Goal: Task Accomplishment & Management: Complete application form

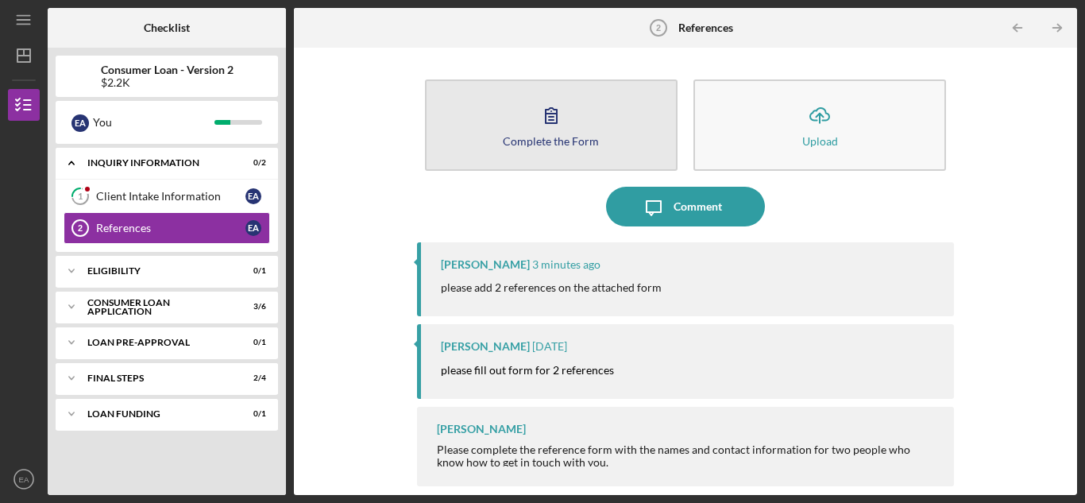
click at [542, 123] on icon "button" at bounding box center [551, 115] width 40 height 40
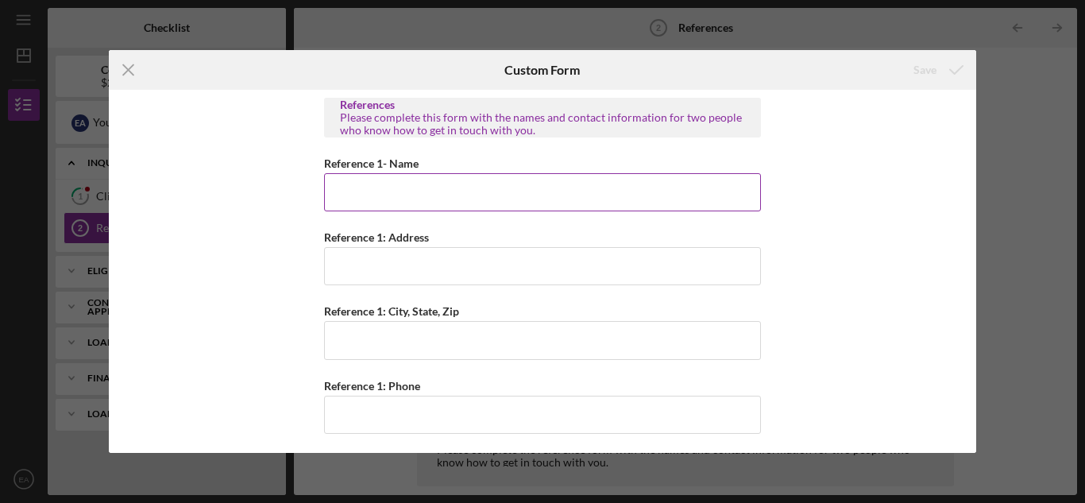
click at [392, 195] on input "Reference 1- Name" at bounding box center [542, 192] width 437 height 38
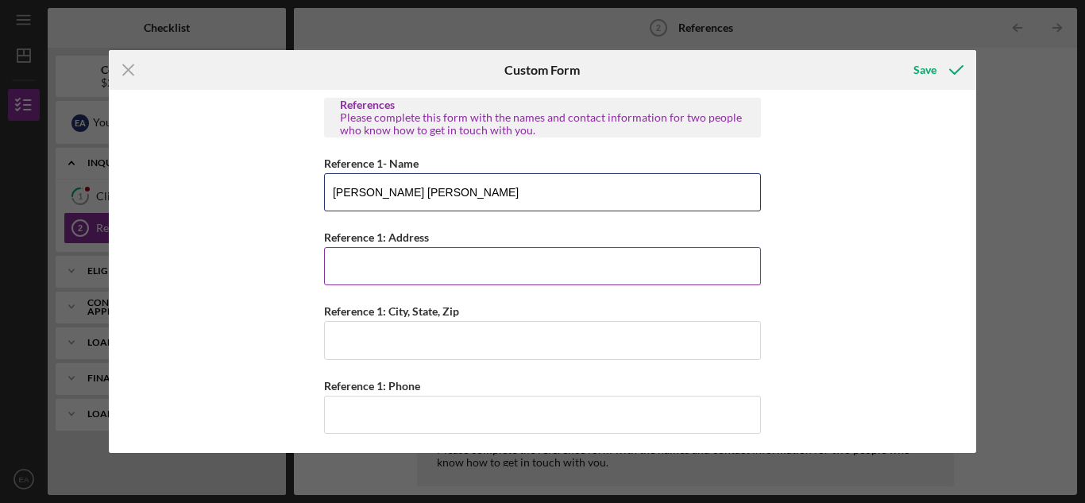
type input "Eason Ayers"
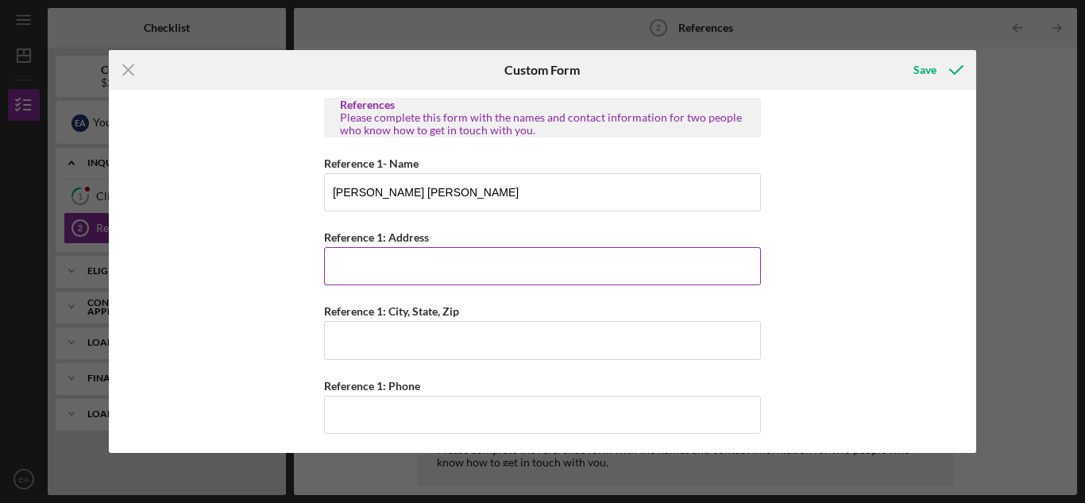
click at [347, 276] on input "Reference 1: Address" at bounding box center [542, 266] width 437 height 38
click at [347, 277] on input "671 Willow Pond Road" at bounding box center [542, 266] width 437 height 38
type input "671 Willow Pond Road"
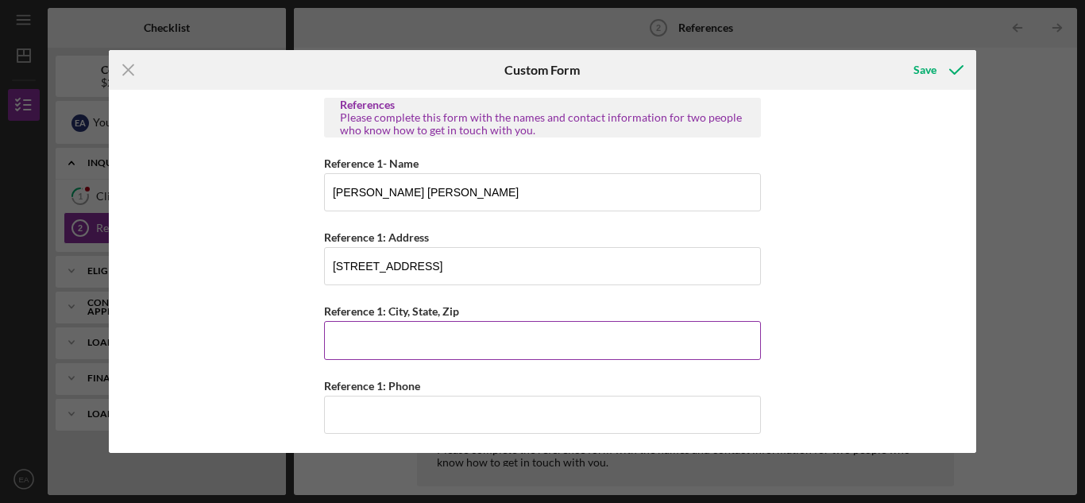
click at [349, 338] on input "Reference 1: City, State, Zip" at bounding box center [542, 340] width 437 height 38
click at [370, 347] on input "Reference 1: City, State, Zip" at bounding box center [542, 340] width 437 height 38
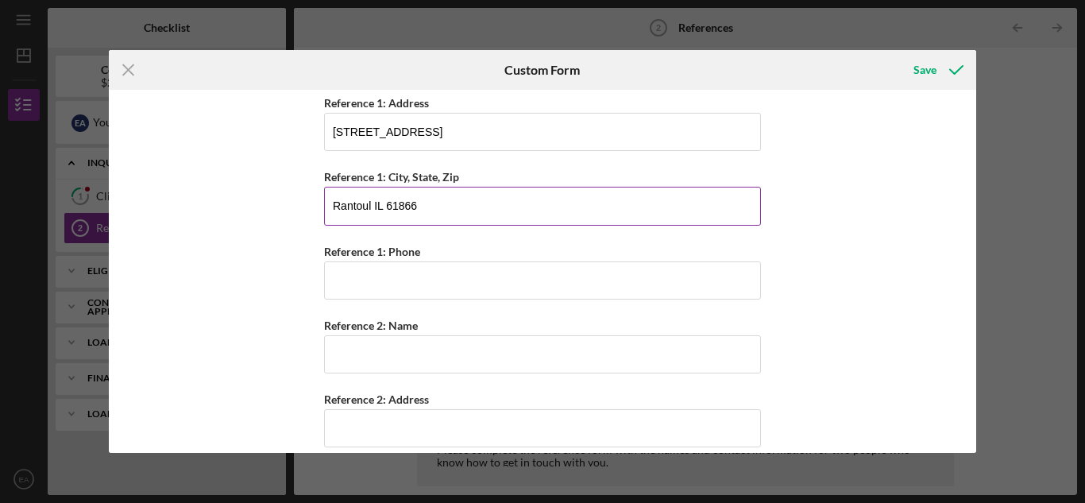
scroll to position [159, 0]
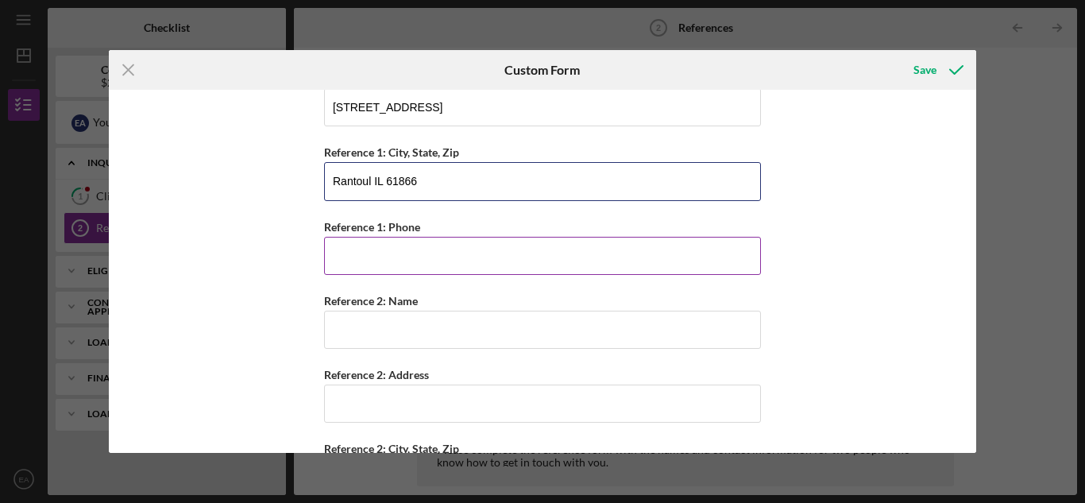
type input "Rantoul IL 61866"
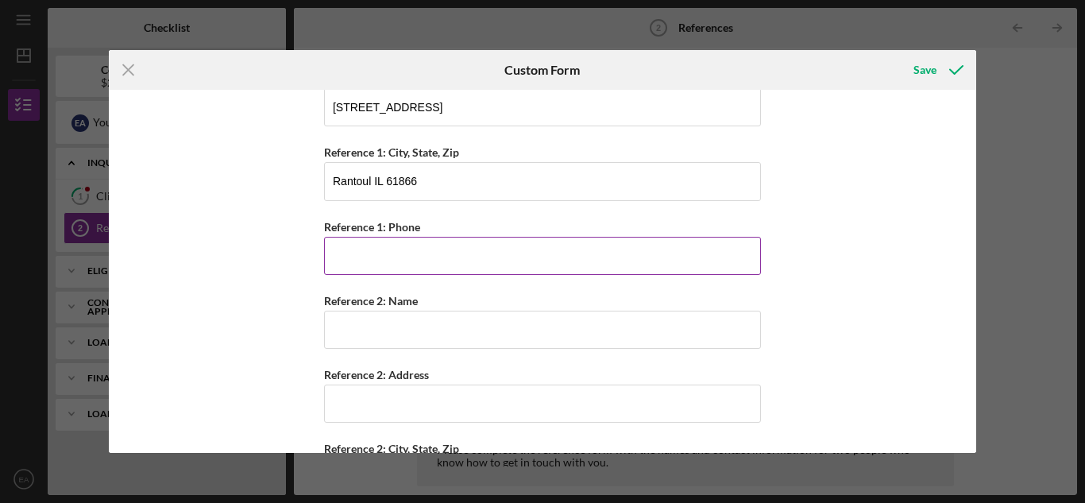
click at [349, 254] on input "Reference 1: Phone" at bounding box center [542, 256] width 437 height 38
type input "(217) 402-8468"
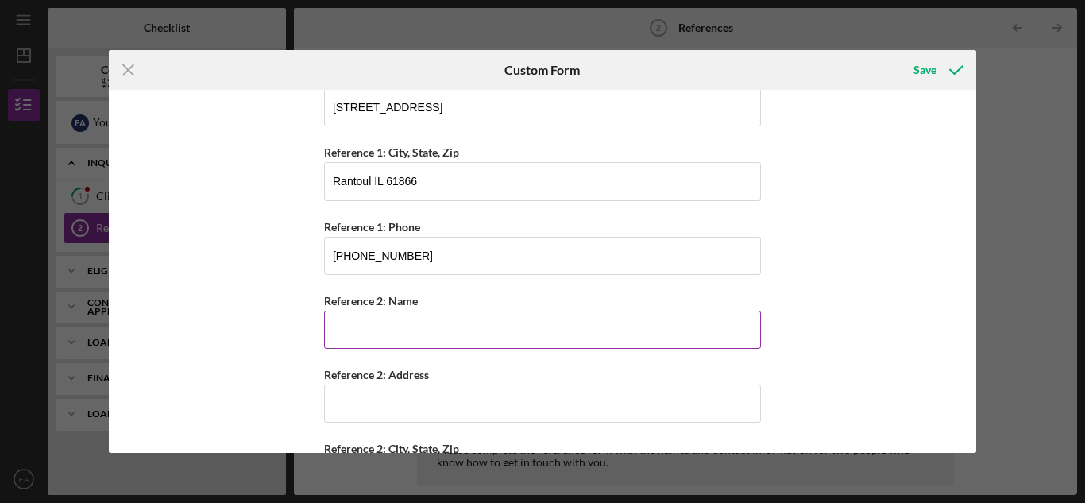
click at [346, 333] on input "Reference 2: Name" at bounding box center [542, 330] width 437 height 38
type input "Aran"
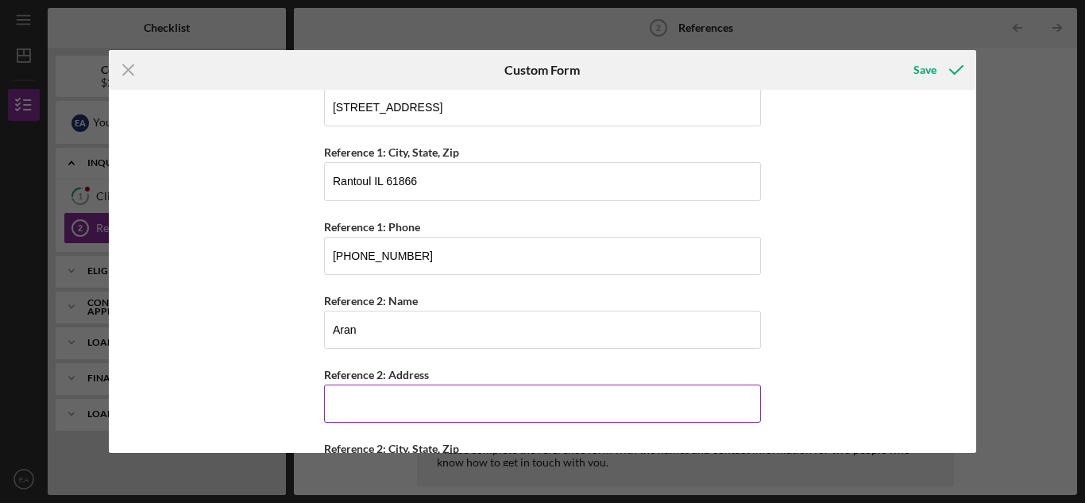
click at [366, 407] on input "Reference 2: Address" at bounding box center [542, 403] width 437 height 38
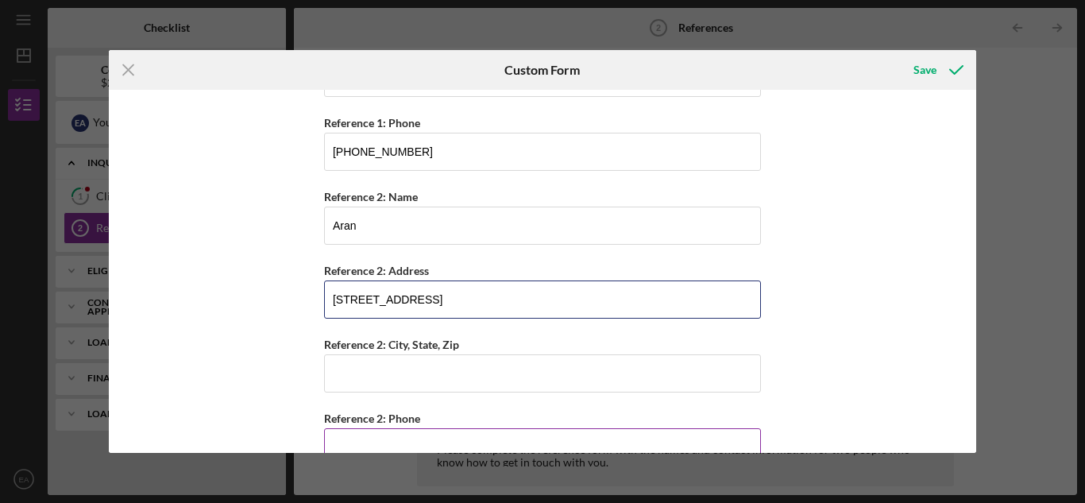
scroll to position [300, 0]
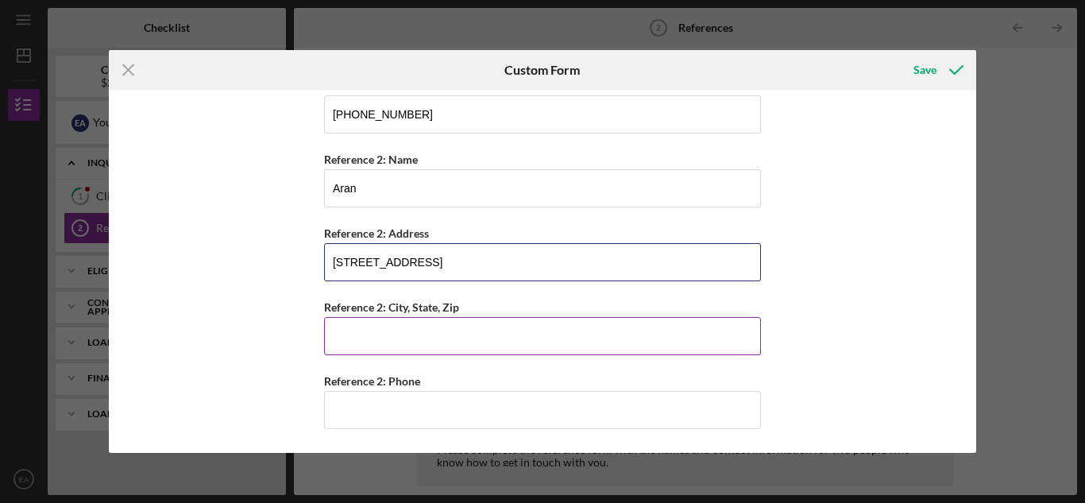
type input "204 east church street"
click at [349, 339] on input "Reference 2: City, State, Zip" at bounding box center [542, 336] width 437 height 38
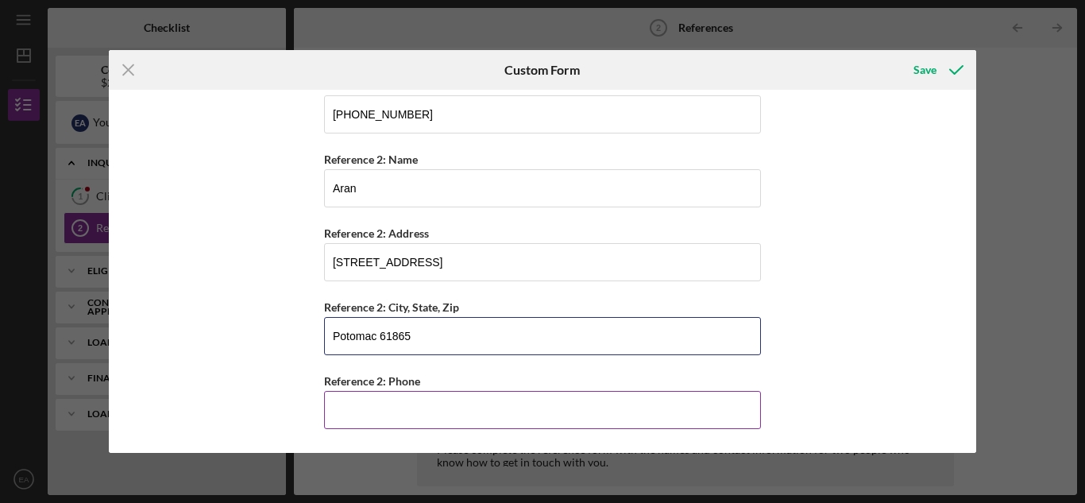
type input "Potomac 61865"
click at [361, 409] on input "Reference 2: Phone" at bounding box center [542, 410] width 437 height 38
type input "(217) 419-9632"
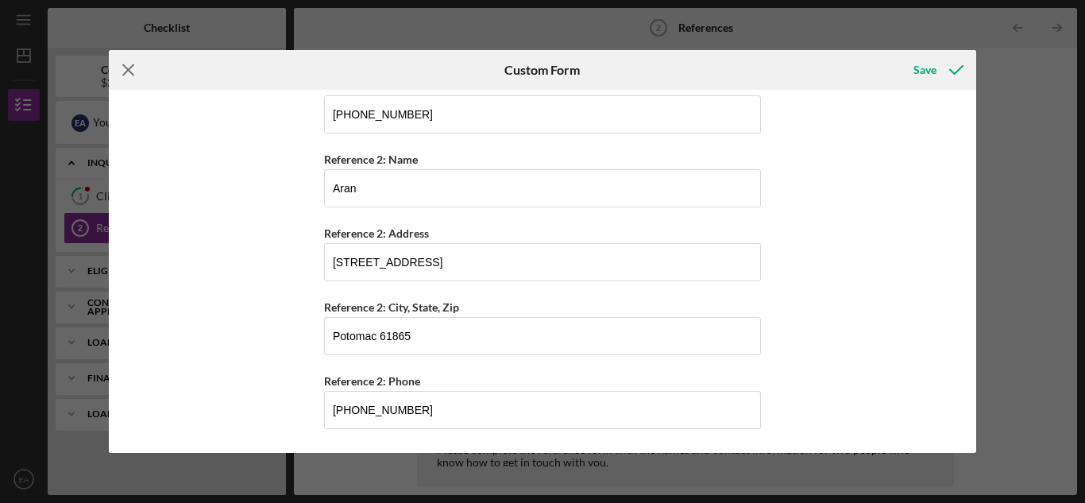
click at [128, 68] on icon "Icon/Menu Close" at bounding box center [129, 70] width 40 height 40
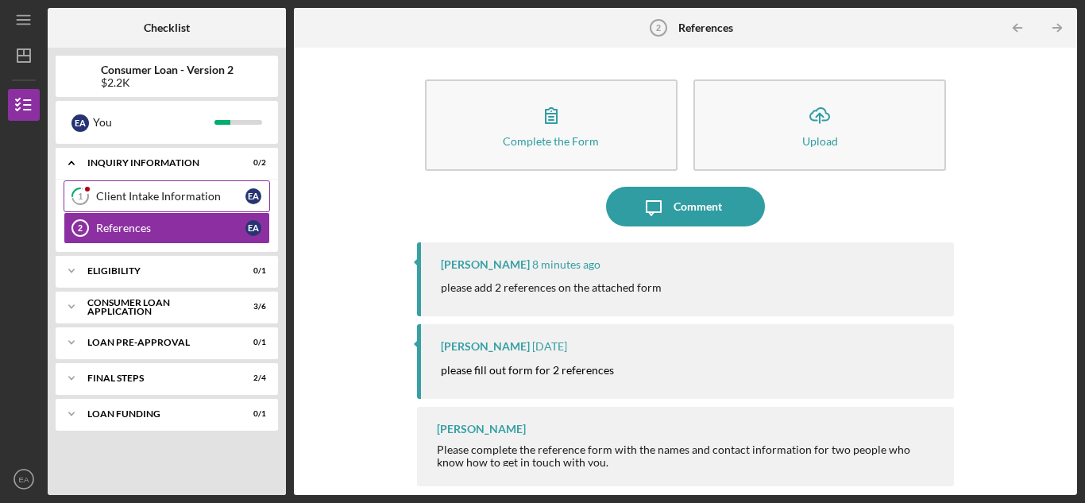
click at [164, 194] on div "Client Intake Information" at bounding box center [170, 196] width 149 height 13
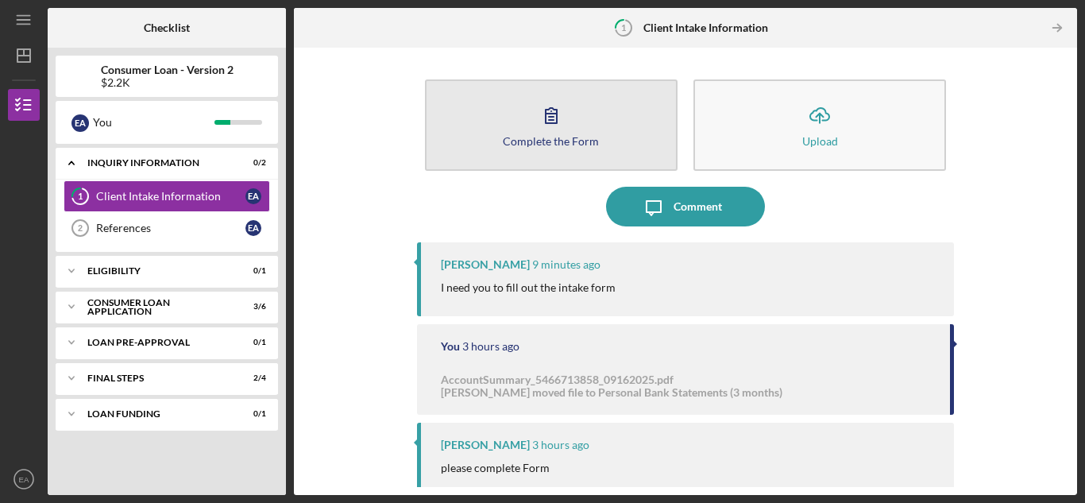
click at [531, 130] on icon "button" at bounding box center [551, 115] width 40 height 40
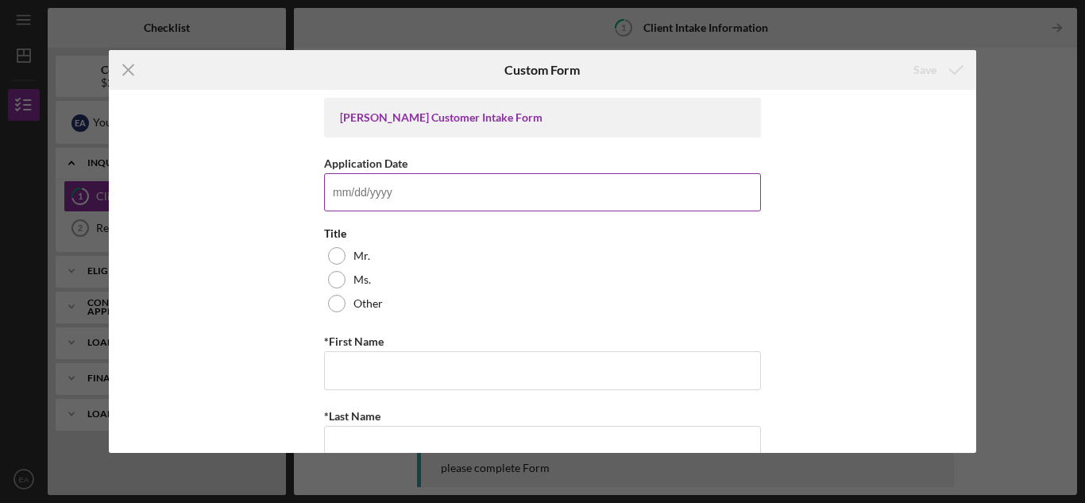
click at [361, 193] on input "Application Date" at bounding box center [542, 192] width 437 height 38
type input "09/16/2025"
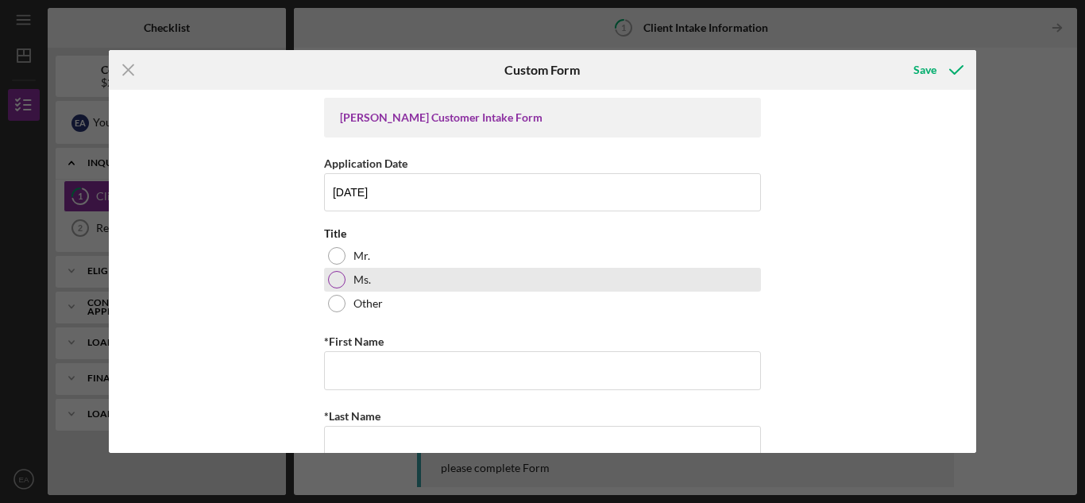
click at [334, 279] on div at bounding box center [336, 279] width 17 height 17
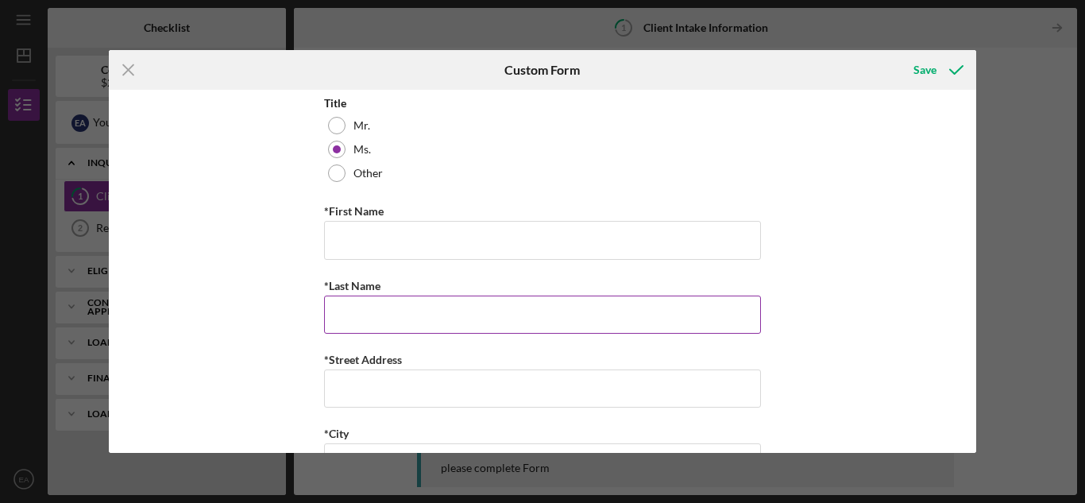
scroll to position [159, 0]
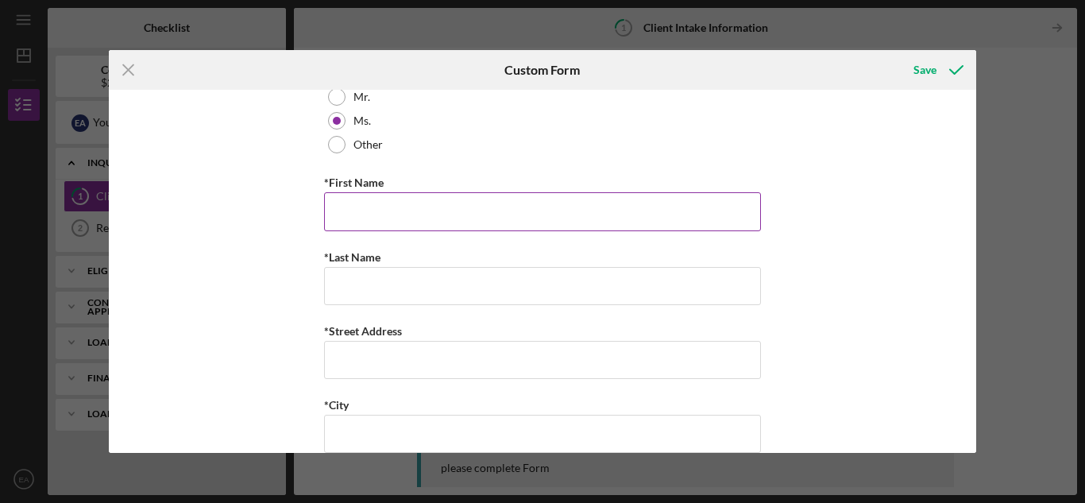
click at [337, 214] on input "*First Name" at bounding box center [542, 211] width 437 height 38
type input "Ester"
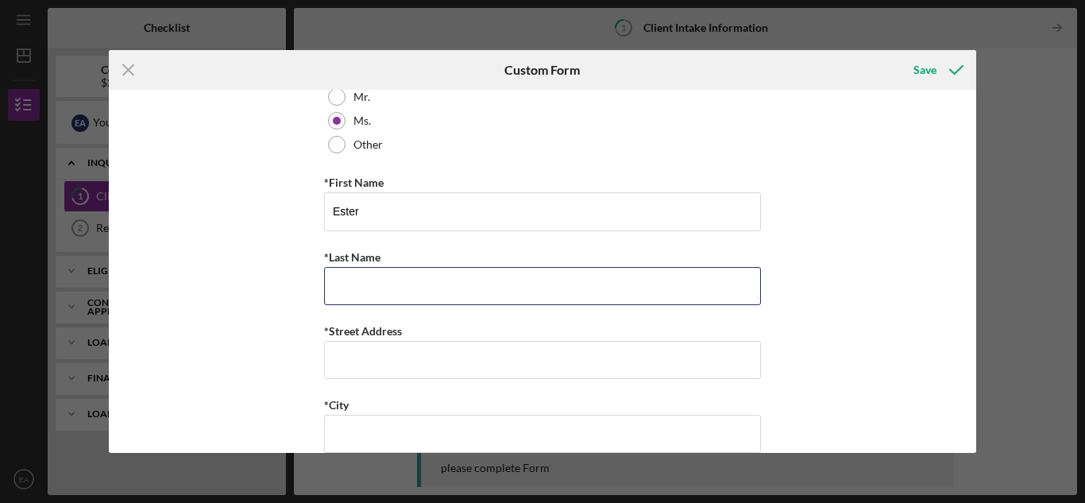
type input "Ayers"
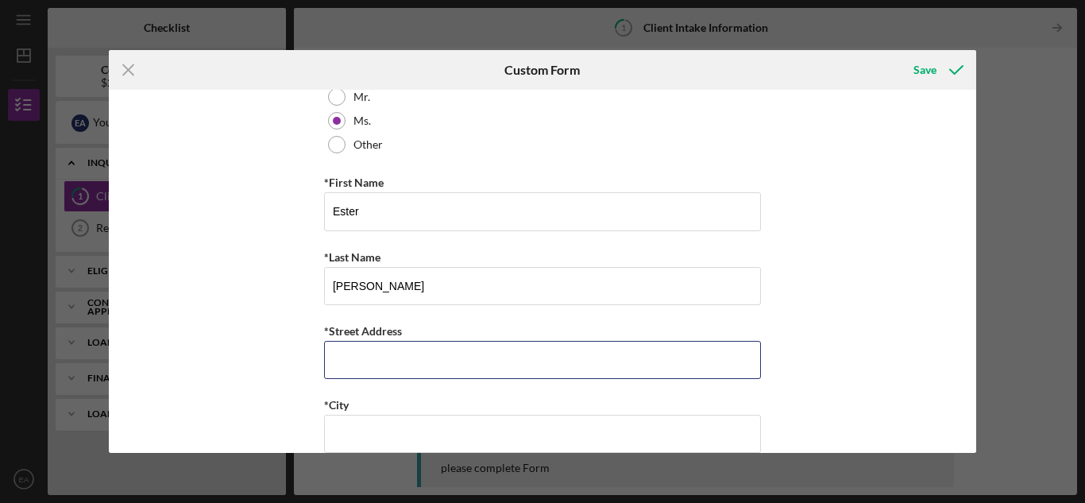
type input "1524 Hobson Dr."
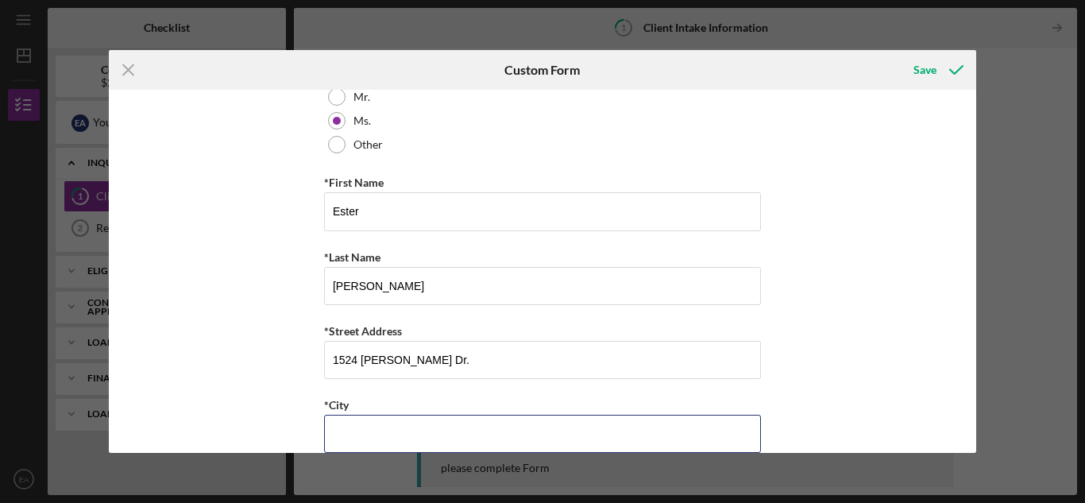
type input "Rantoul"
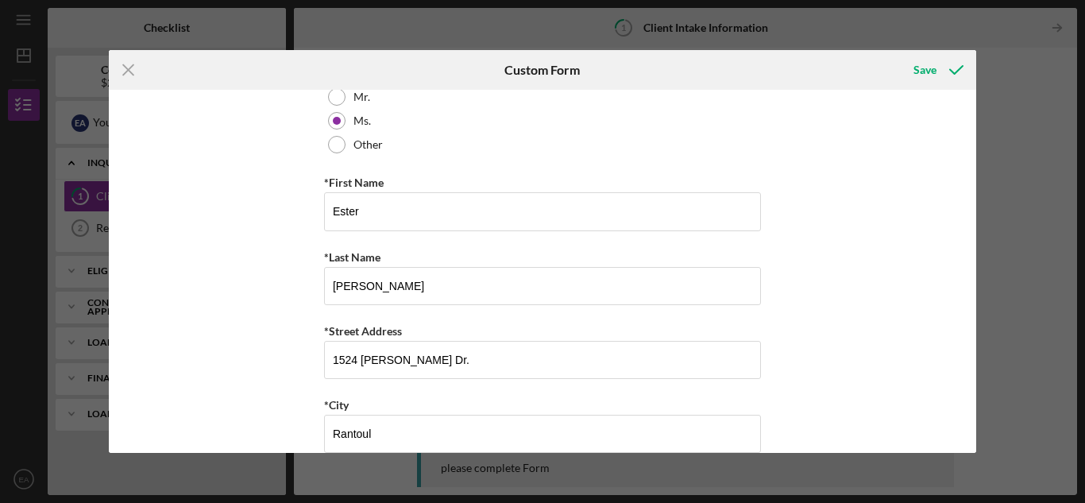
type input "Illinois"
type input "61,866"
type input "Illinois"
type input "(217) 714-3465"
type input "ltayers1@gmail.com"
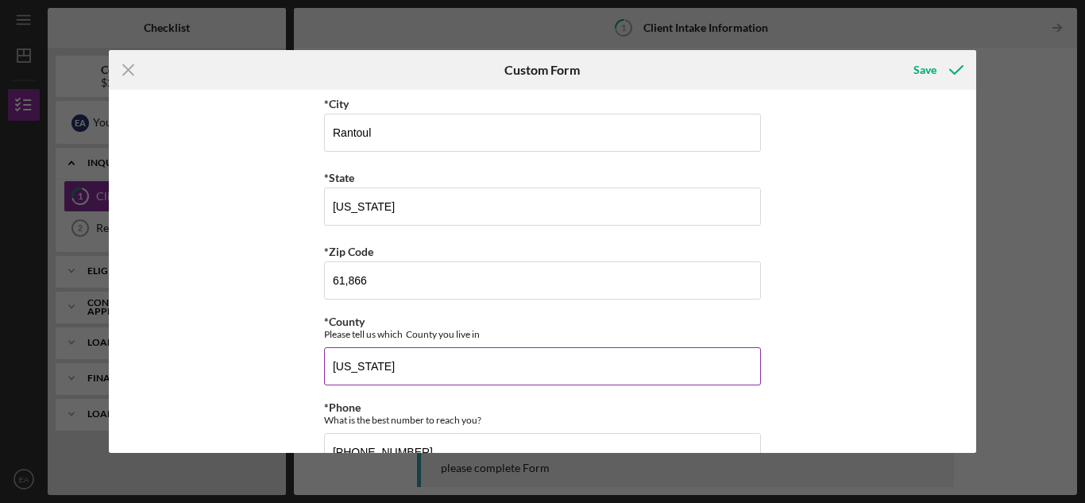
scroll to position [477, 0]
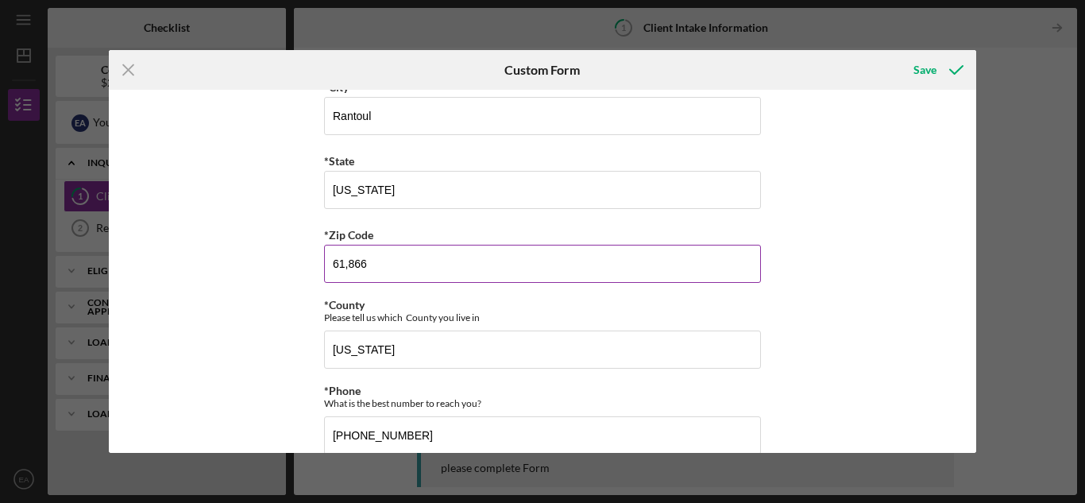
click at [403, 264] on input "61,866" at bounding box center [542, 264] width 437 height 38
click at [391, 273] on input "61,866" at bounding box center [542, 264] width 437 height 38
click at [344, 264] on input "61,866" at bounding box center [542, 264] width 437 height 38
click at [346, 268] on input "61,866" at bounding box center [542, 264] width 437 height 38
click at [348, 264] on input "61,866" at bounding box center [542, 264] width 437 height 38
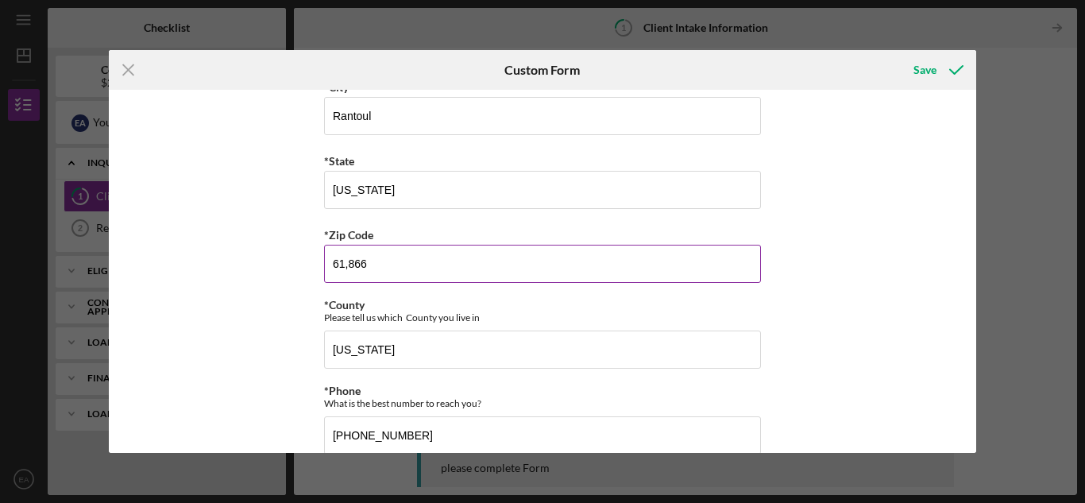
click at [347, 264] on input "61,866" at bounding box center [542, 264] width 437 height 38
type input "61,866"
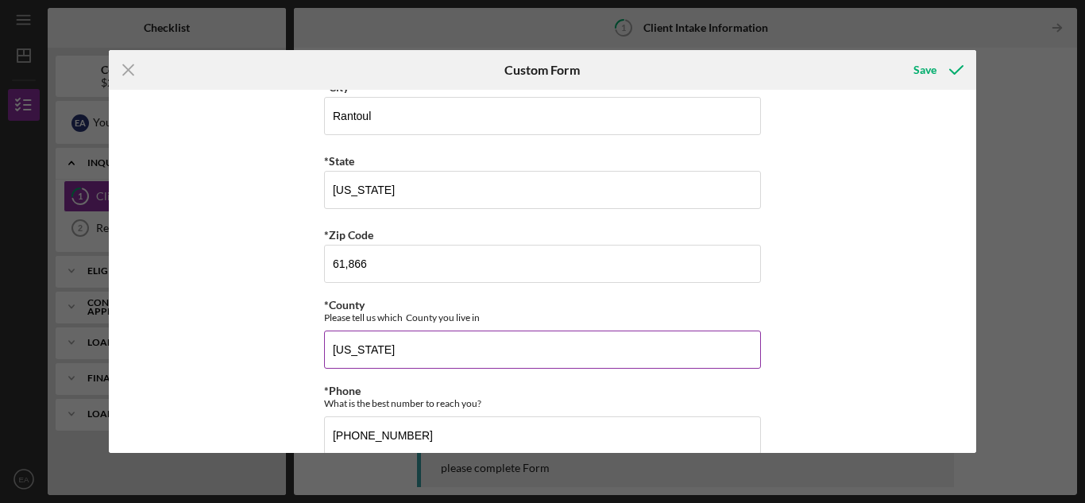
click at [377, 353] on input "Illinois" at bounding box center [542, 349] width 437 height 38
type input "I"
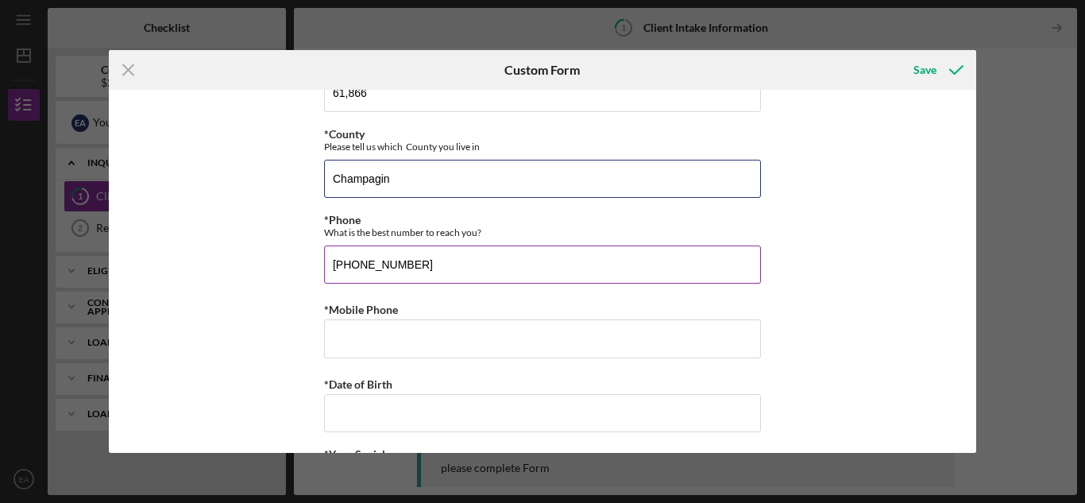
scroll to position [715, 0]
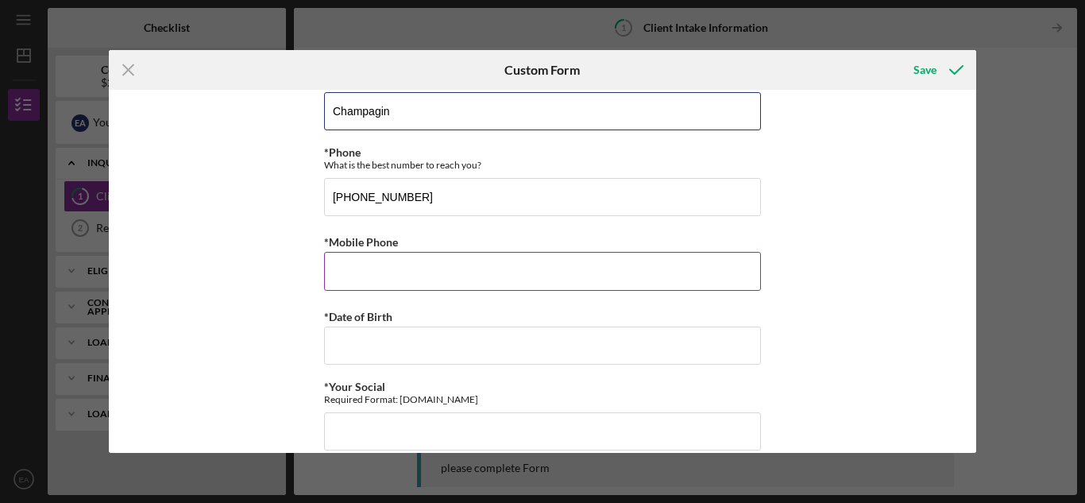
type input "Champagin"
click at [349, 275] on input "*Mobile Phone" at bounding box center [542, 271] width 437 height 38
type input "(217) 714-3465"
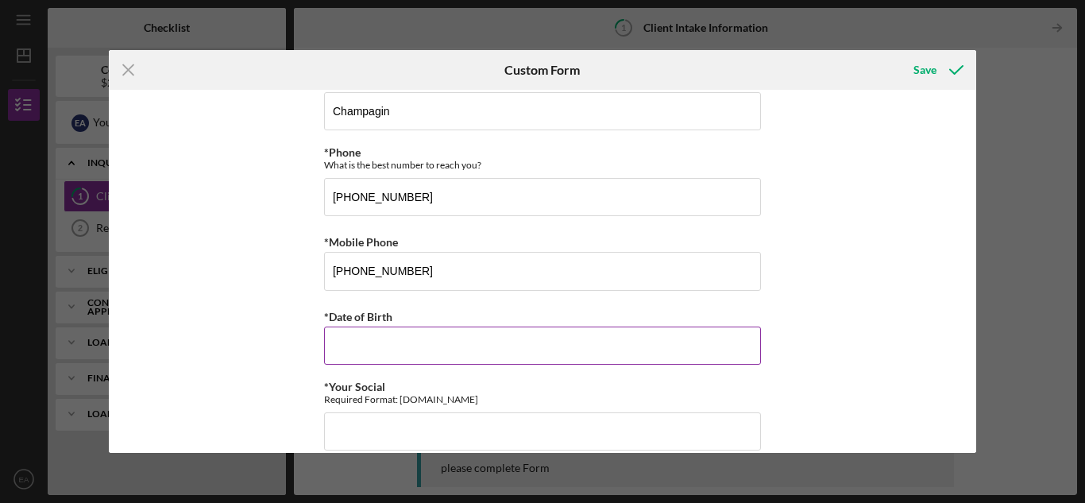
click at [352, 341] on input "*Date of Birth" at bounding box center [542, 345] width 437 height 38
type input "04 29 1956"
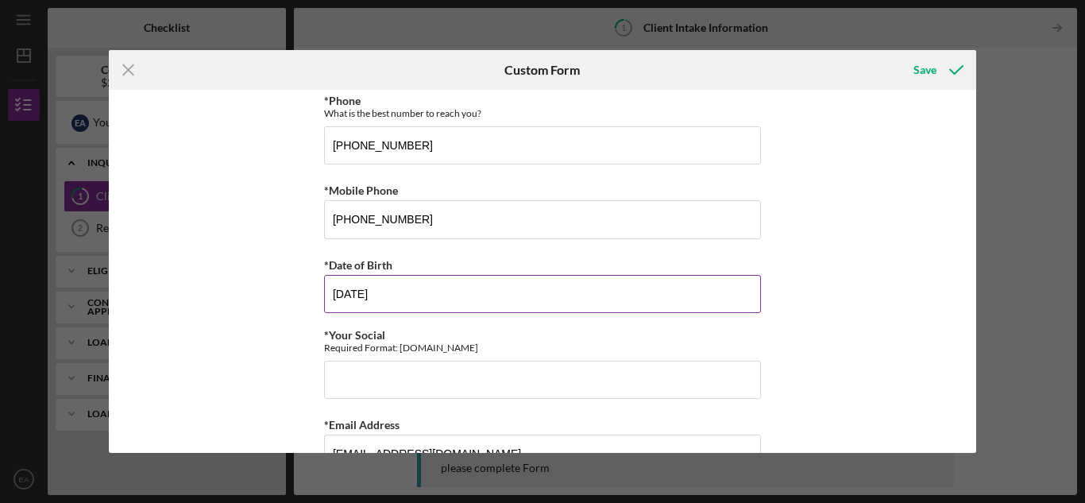
scroll to position [794, 0]
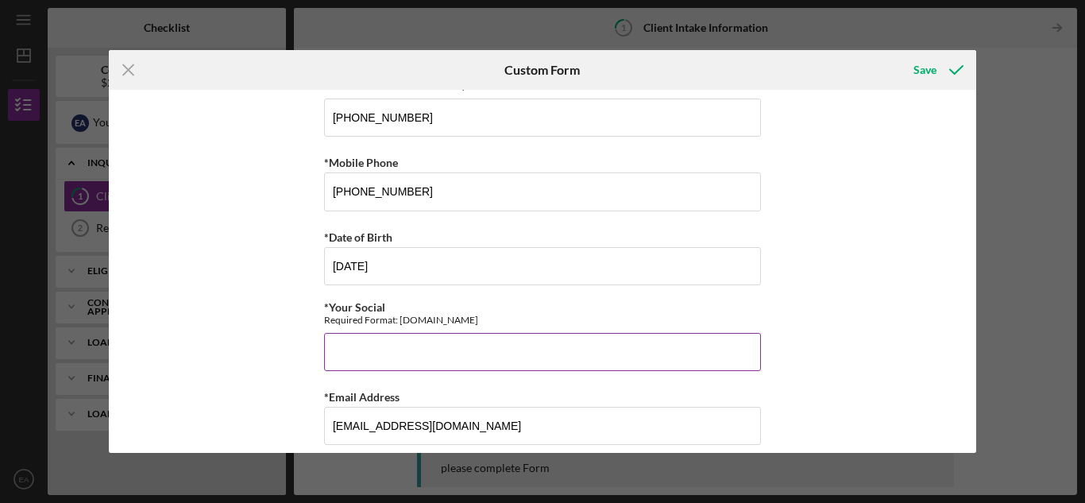
click at [359, 350] on input "*Your Social" at bounding box center [542, 352] width 437 height 38
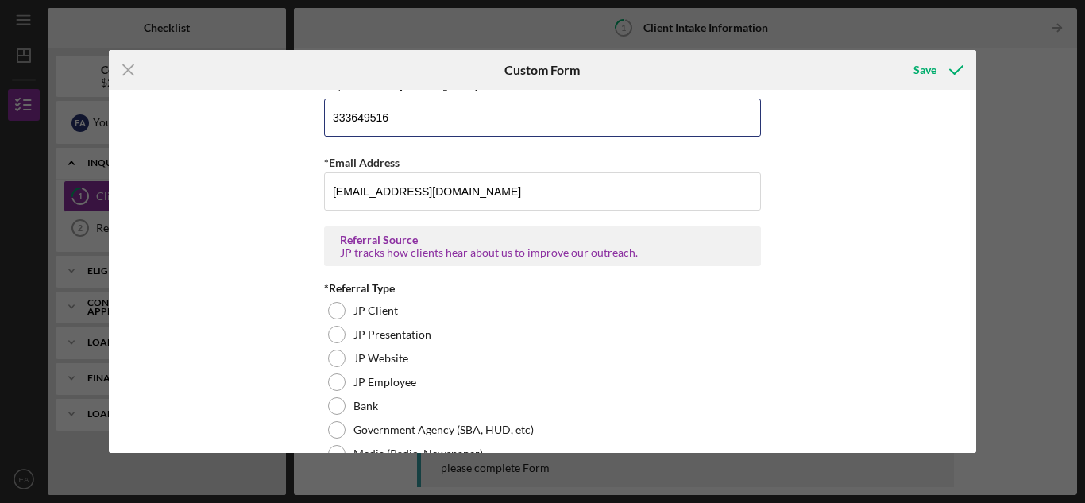
scroll to position [1033, 0]
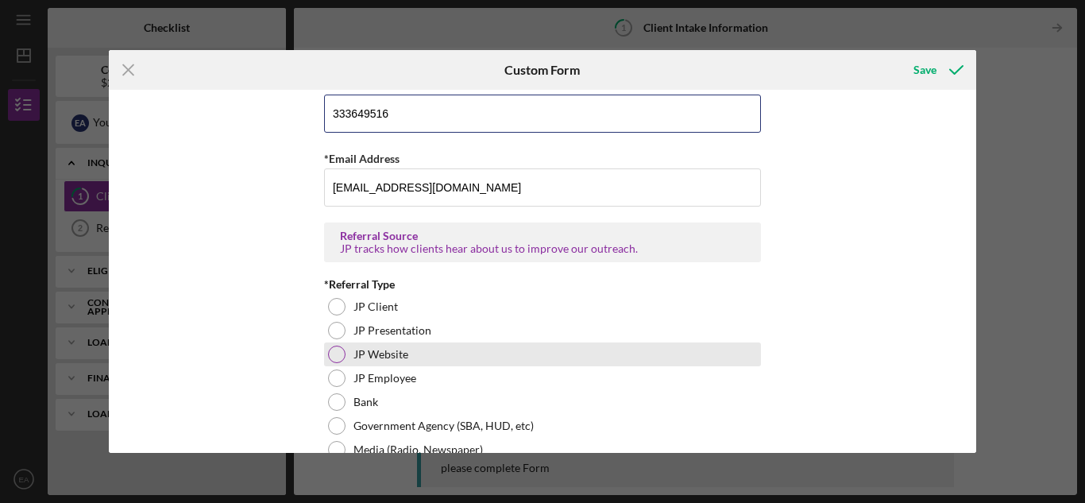
type input "333649516"
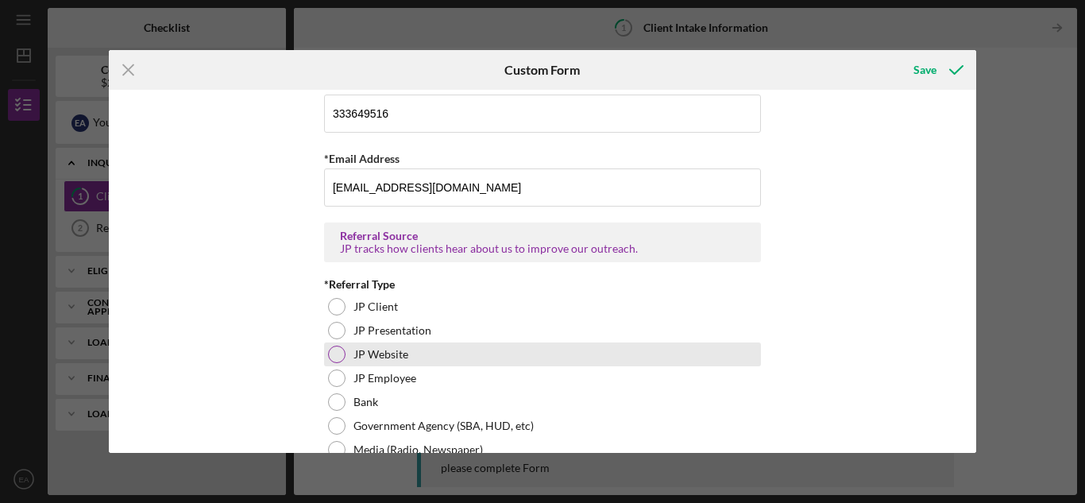
click at [325, 353] on div "JP Website" at bounding box center [542, 354] width 437 height 24
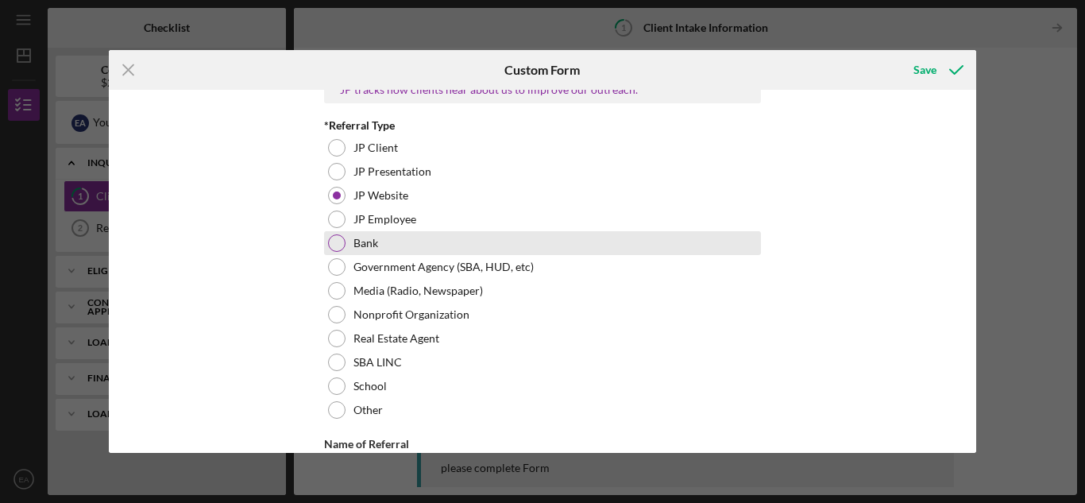
scroll to position [1270, 0]
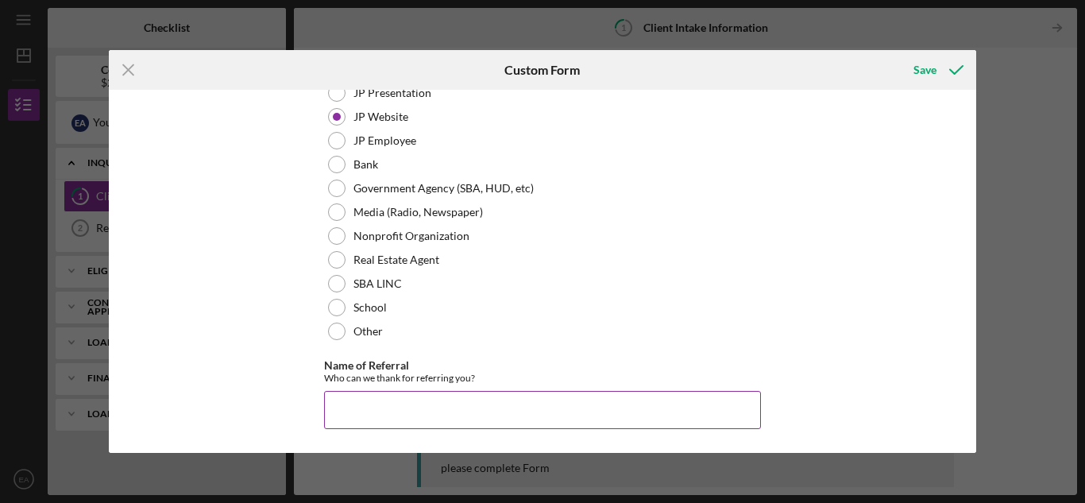
click at [341, 404] on input "Name of Referral" at bounding box center [542, 410] width 437 height 38
click at [341, 407] on input "Name of Referral" at bounding box center [542, 410] width 437 height 38
type input "found on the internet"
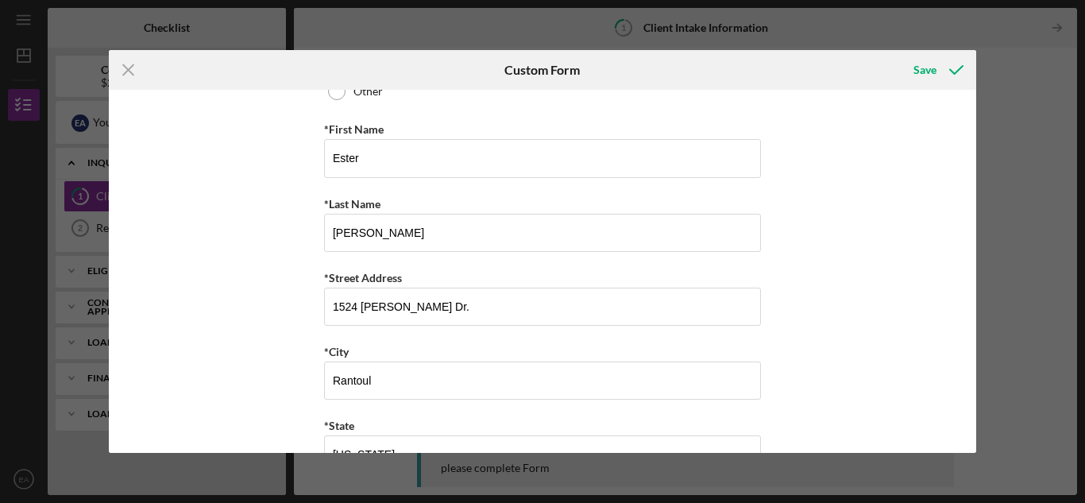
scroll to position [0, 0]
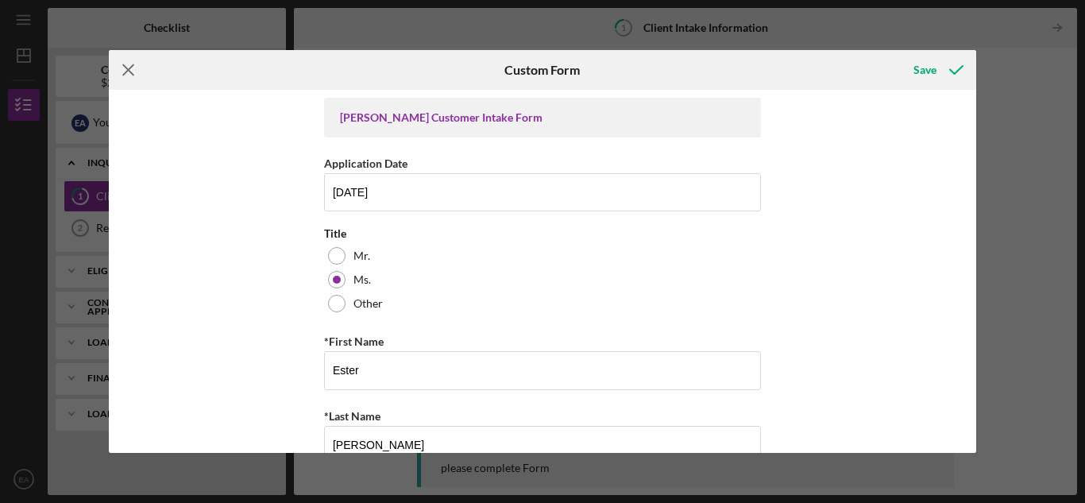
click at [131, 71] on icon "Icon/Menu Close" at bounding box center [129, 70] width 40 height 40
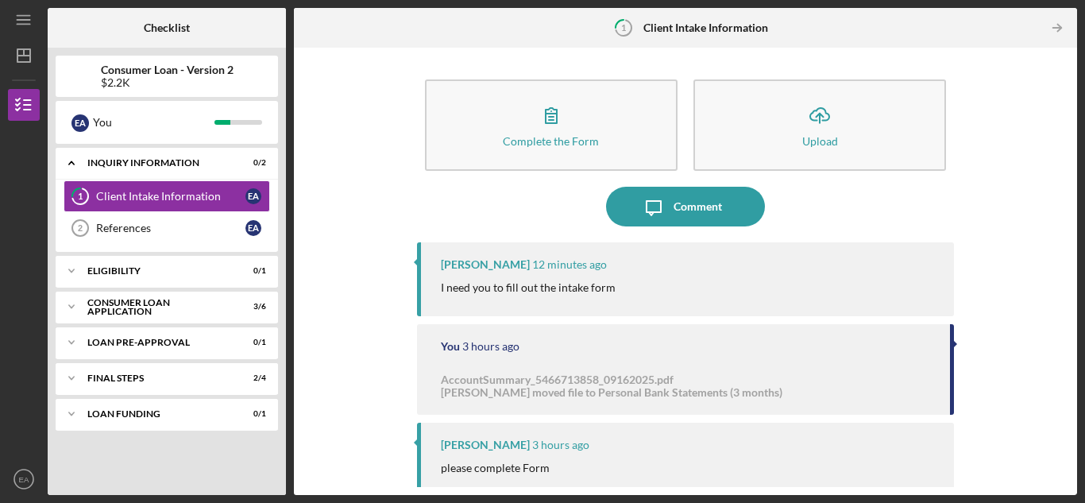
click at [488, 282] on p "I need you to fill out the intake form" at bounding box center [528, 287] width 175 height 17
click at [689, 257] on div "Nikki Wilson 12 minutes ago I need you to fill out the intake form" at bounding box center [685, 279] width 537 height 74
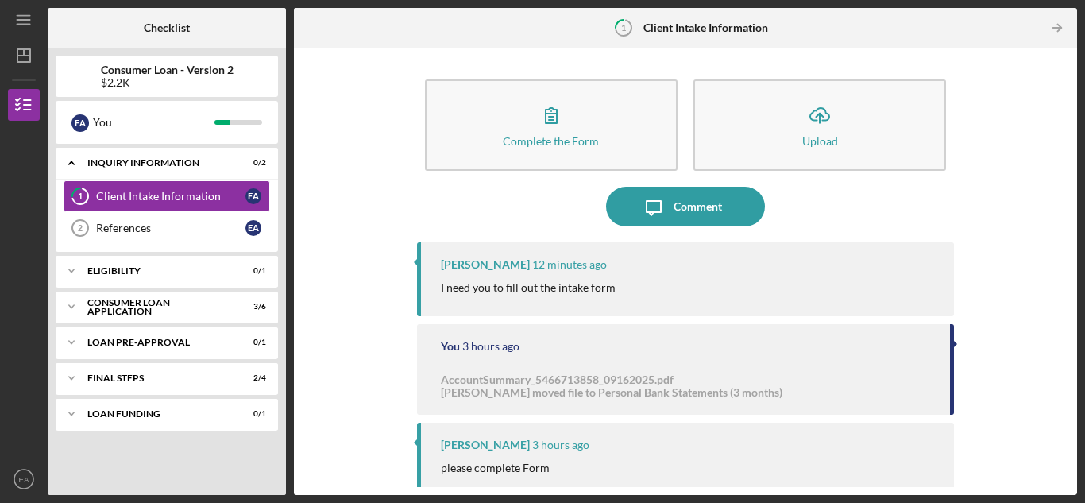
click at [689, 257] on div "Nikki Wilson 12 minutes ago I need you to fill out the intake form" at bounding box center [685, 279] width 537 height 74
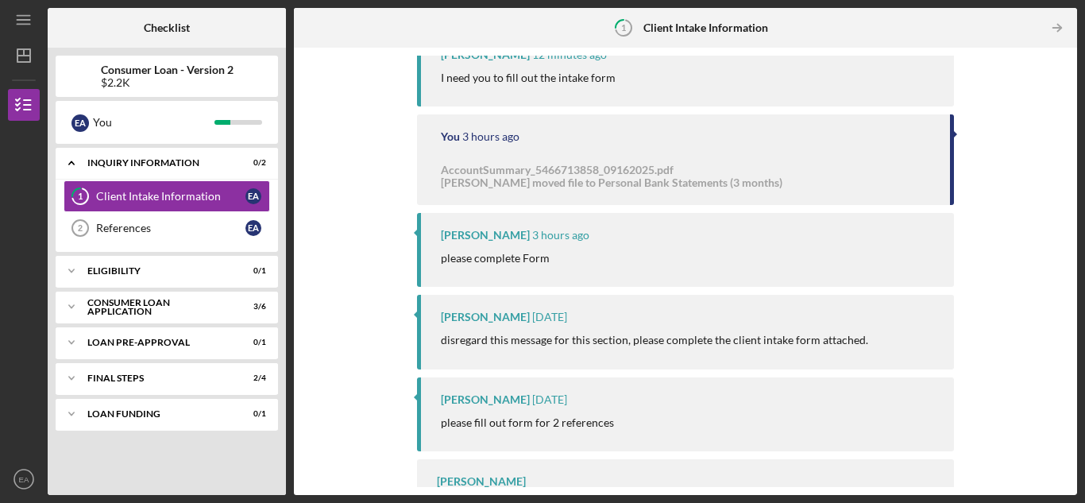
scroll to position [182, 0]
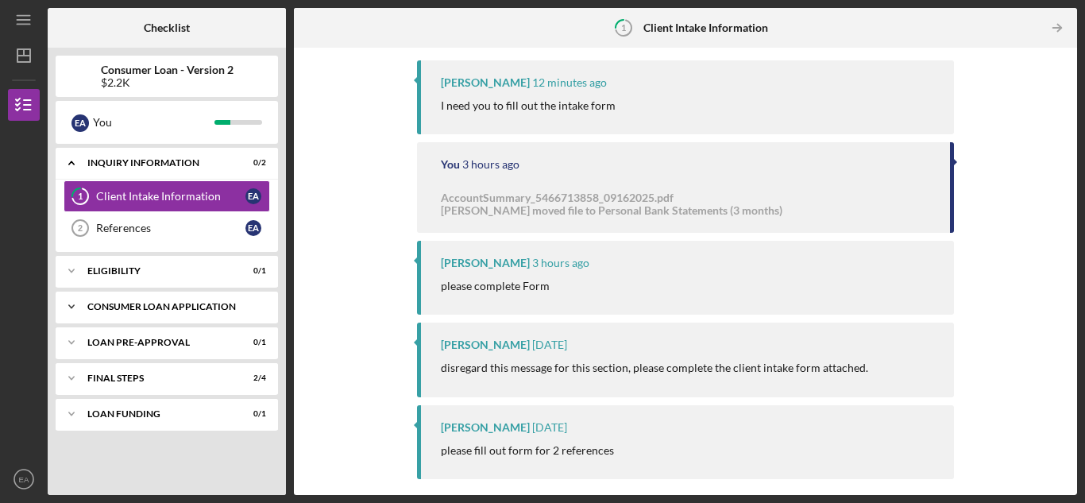
click at [256, 304] on div "Consumer Loan Application" at bounding box center [172, 307] width 171 height 10
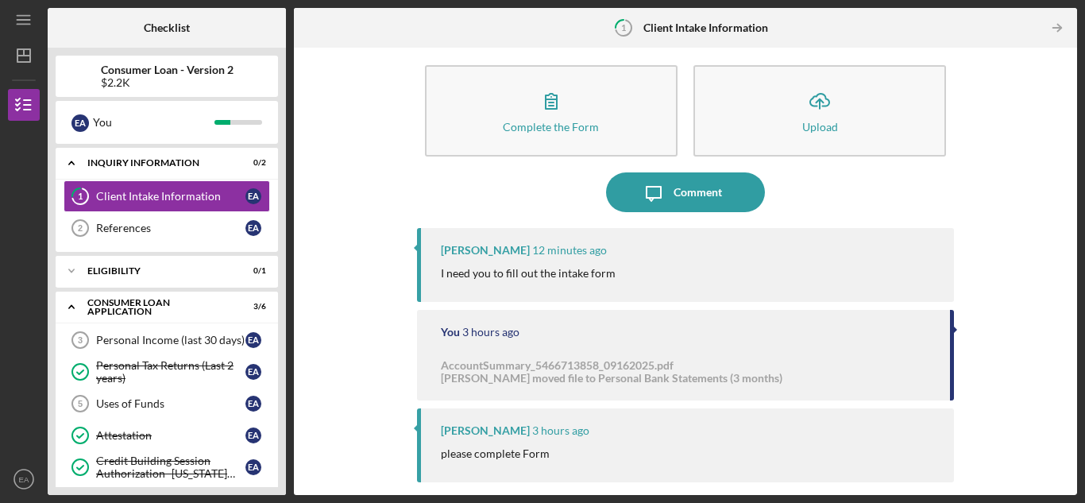
scroll to position [0, 0]
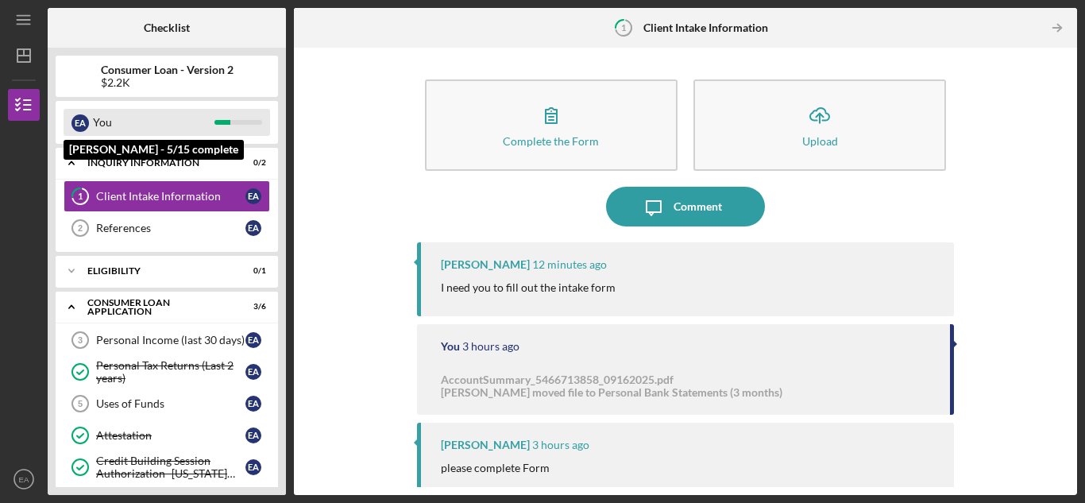
click at [176, 117] on div "You" at bounding box center [154, 122] width 122 height 27
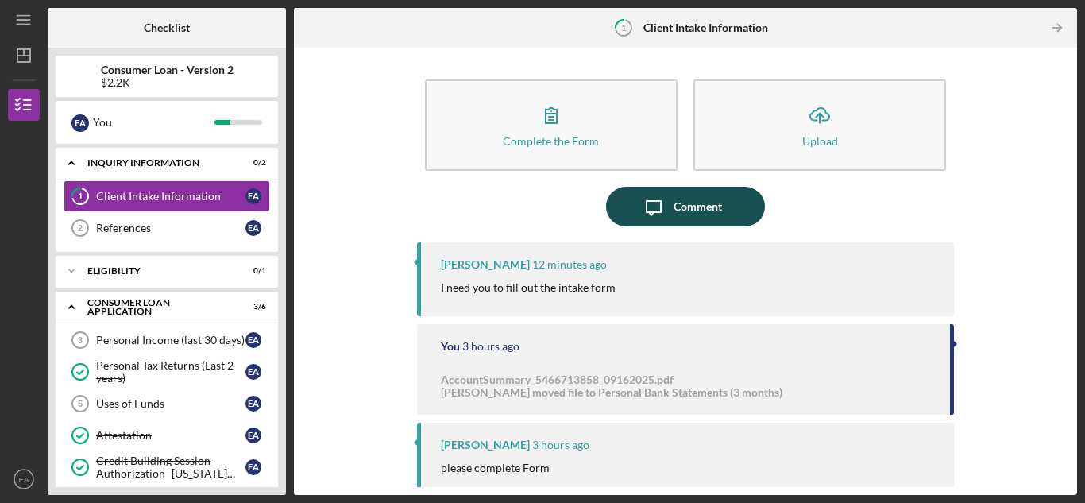
click at [682, 199] on div "Comment" at bounding box center [698, 207] width 48 height 40
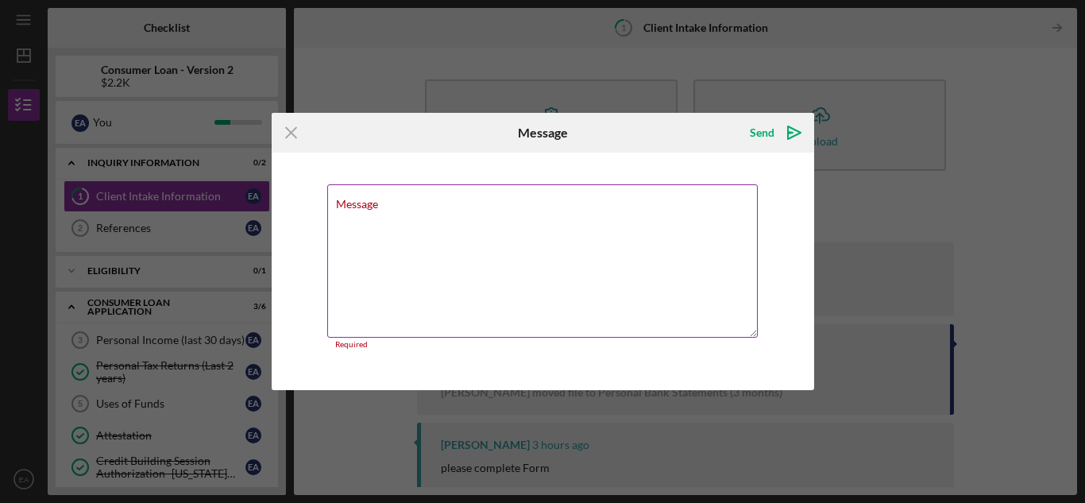
click at [388, 206] on div "Message Required" at bounding box center [542, 266] width 431 height 165
click at [372, 211] on textarea "Message" at bounding box center [542, 260] width 431 height 153
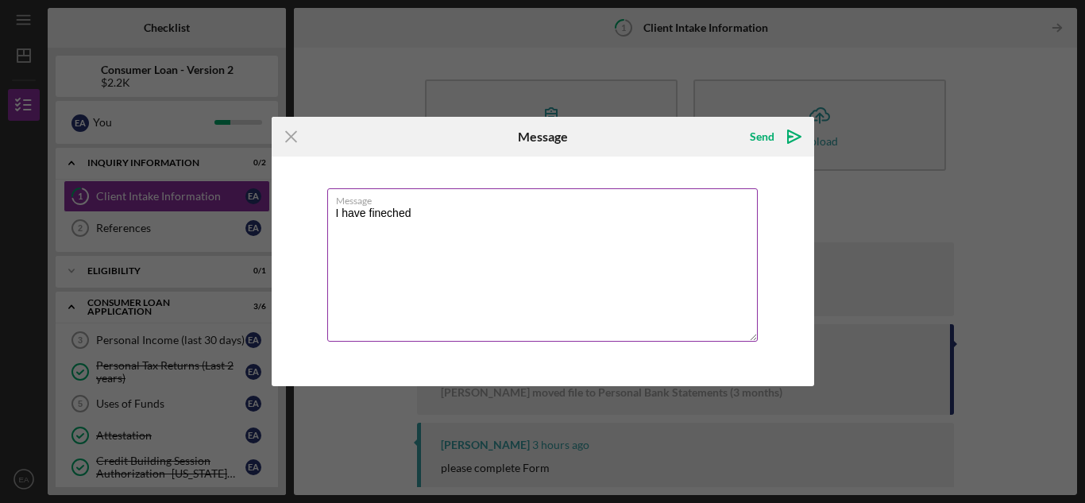
click at [386, 216] on textarea "I have fineched" at bounding box center [542, 264] width 431 height 153
click at [373, 214] on textarea "I have fineched" at bounding box center [542, 264] width 431 height 153
click at [495, 254] on textarea "I have finished all forms" at bounding box center [542, 264] width 431 height 153
type textarea "I have finished all forms. Thank you"
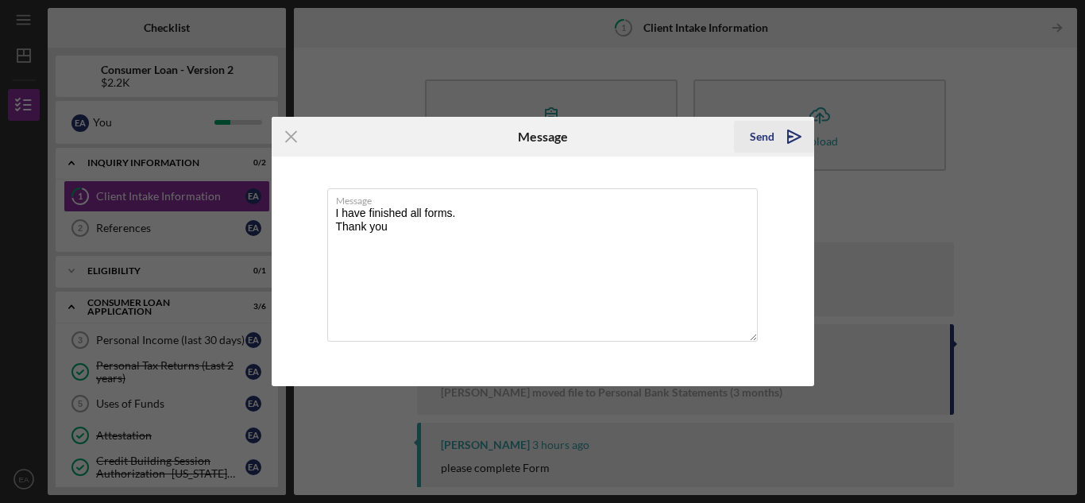
click at [762, 137] on div "Send" at bounding box center [762, 137] width 25 height 32
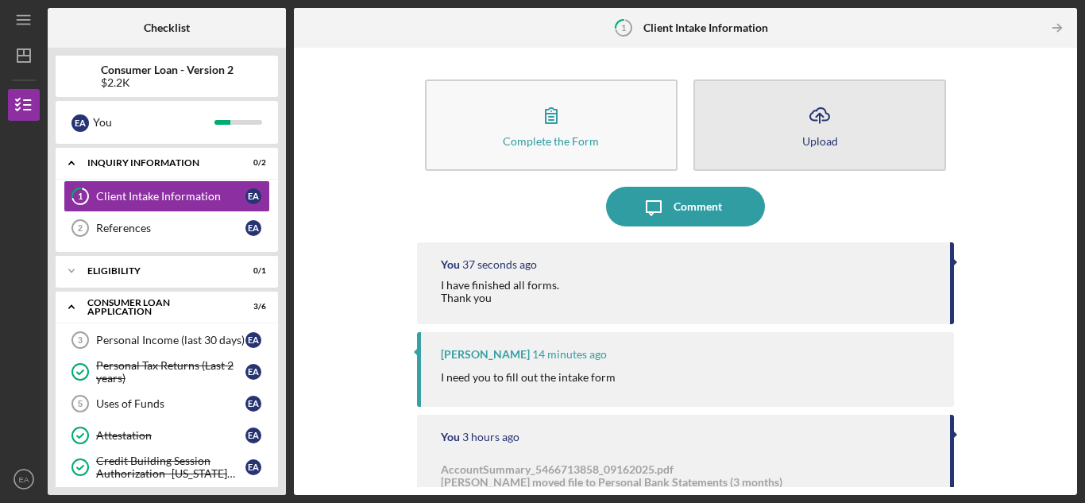
click at [855, 145] on button "Icon/Upload Upload" at bounding box center [819, 124] width 253 height 91
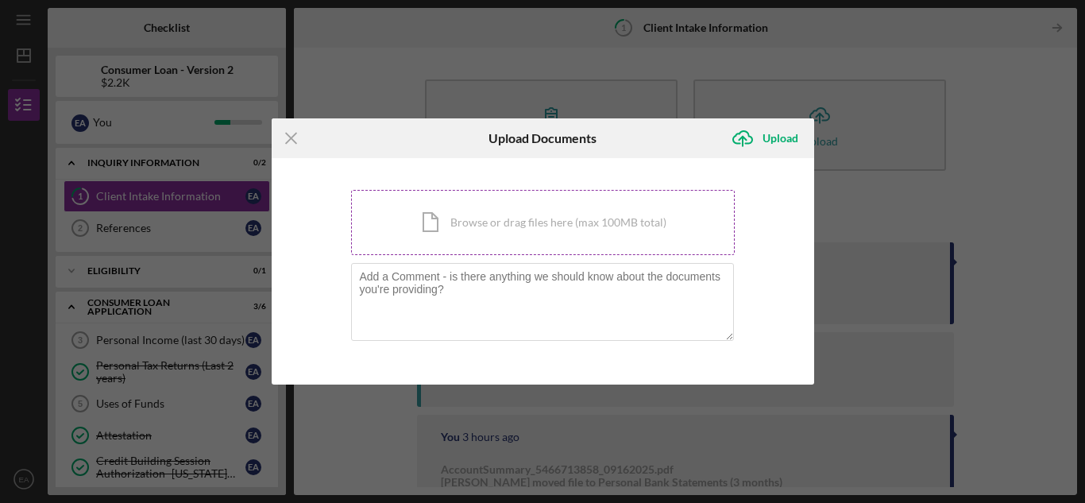
click at [507, 228] on div "Icon/Document Browse or drag files here (max 100MB total) Tap to choose files o…" at bounding box center [543, 222] width 384 height 65
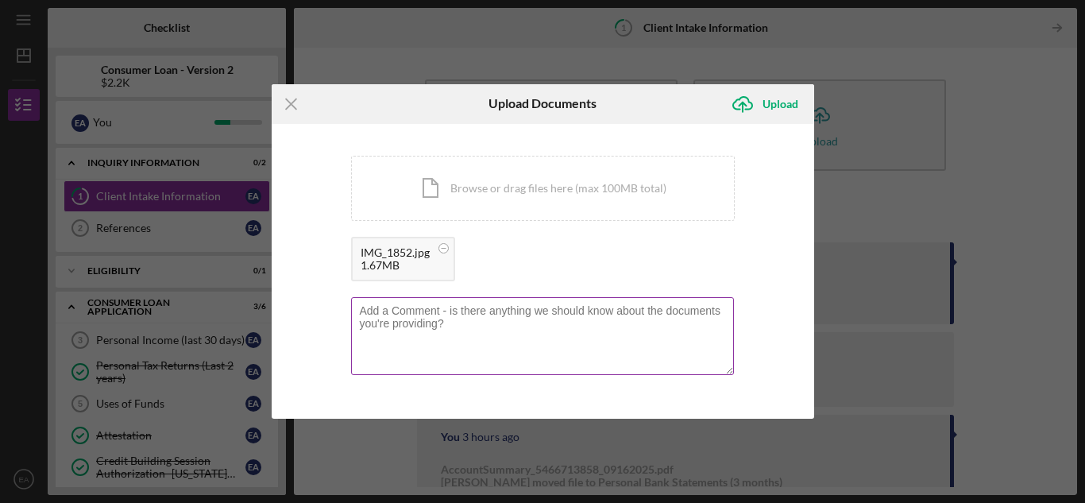
click at [450, 334] on textarea at bounding box center [542, 336] width 383 height 78
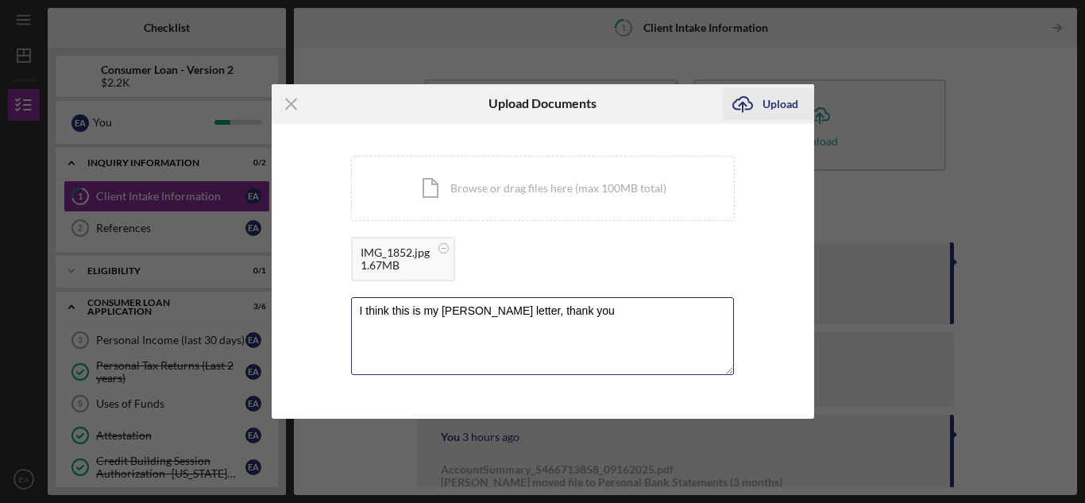
type textarea "I think this is my [PERSON_NAME] letter, thank you"
click at [782, 105] on div "Upload" at bounding box center [781, 104] width 36 height 32
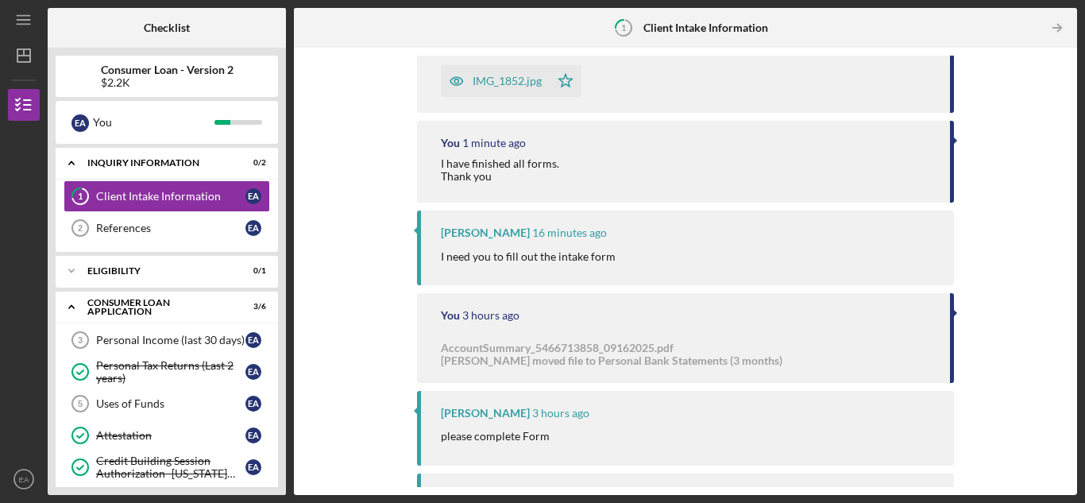
scroll to position [318, 0]
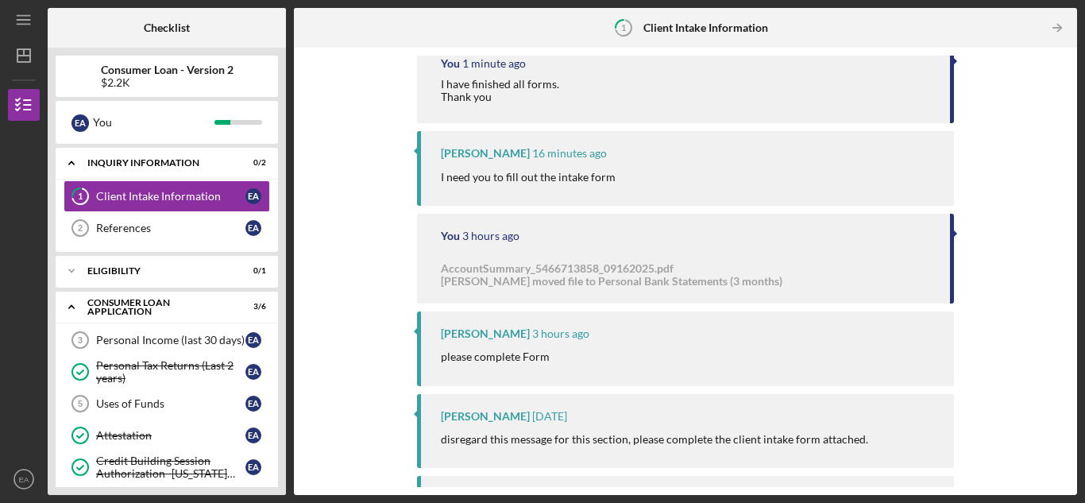
click at [565, 177] on p "I need you to fill out the intake form" at bounding box center [528, 176] width 175 height 17
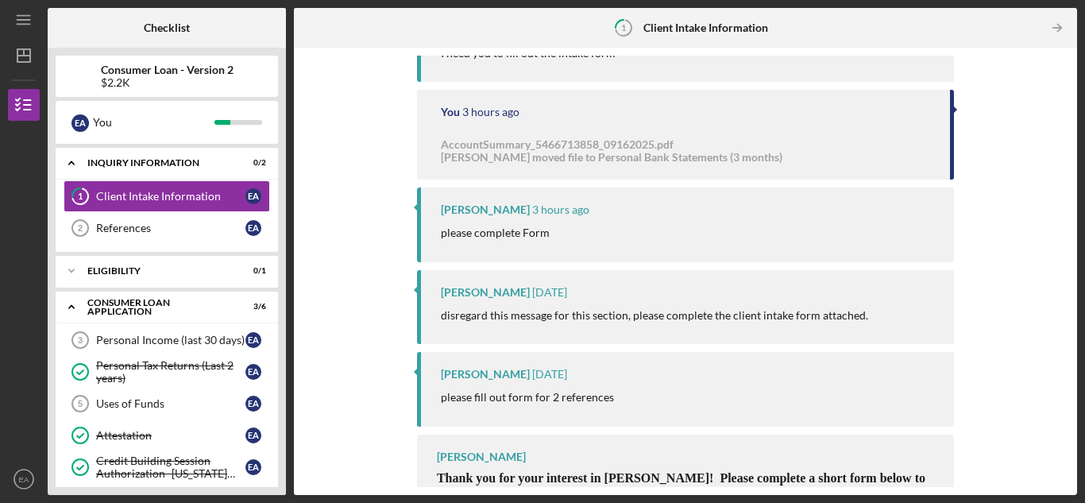
scroll to position [469, 0]
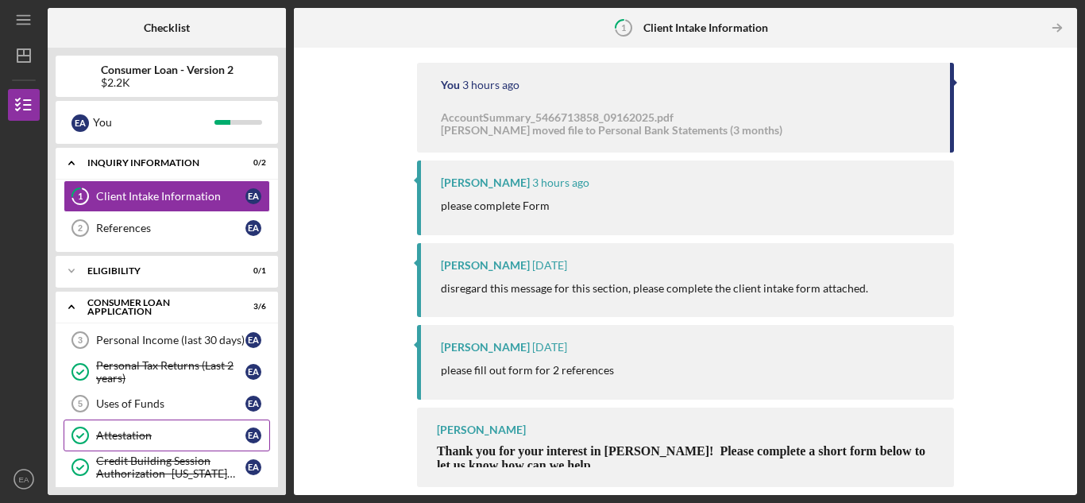
click at [226, 430] on div "Attestation" at bounding box center [170, 435] width 149 height 13
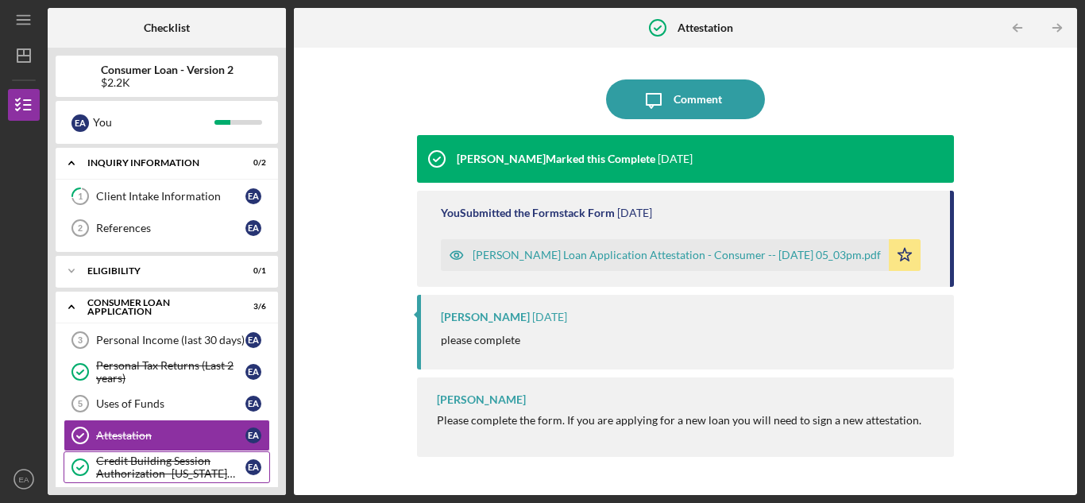
click at [170, 459] on div "Credit Building Session Authorization- Missouri Only" at bounding box center [170, 466] width 149 height 25
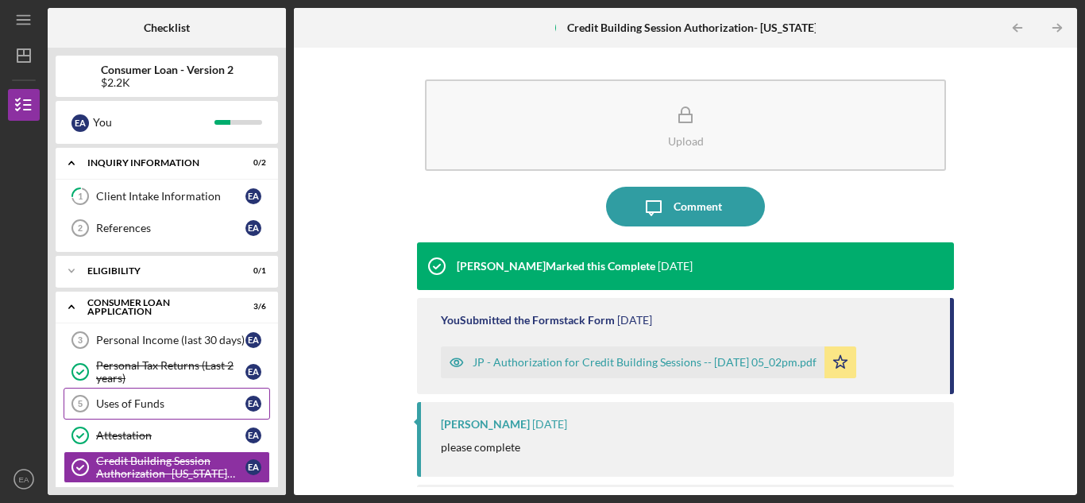
click at [169, 400] on div "Uses of Funds" at bounding box center [170, 403] width 149 height 13
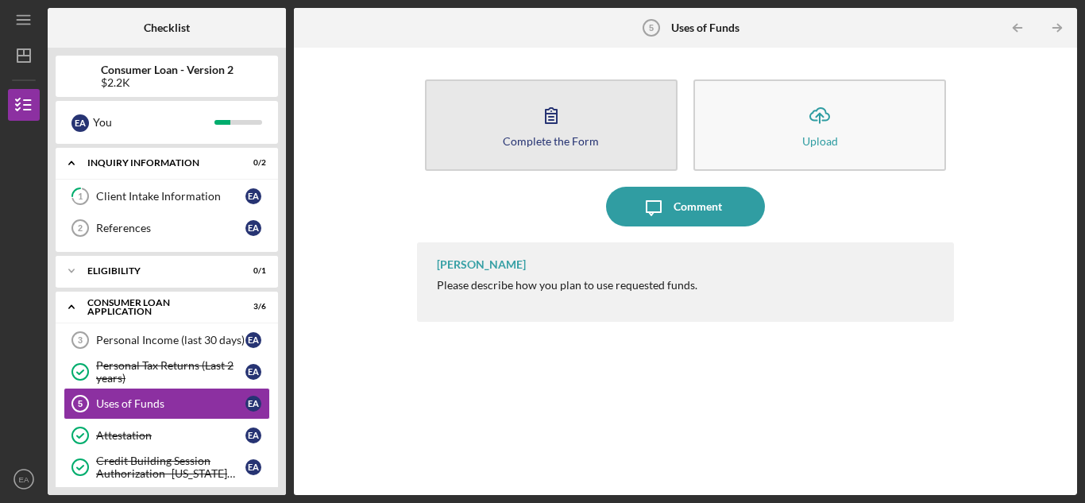
click at [581, 129] on button "Complete the Form Form" at bounding box center [551, 124] width 253 height 91
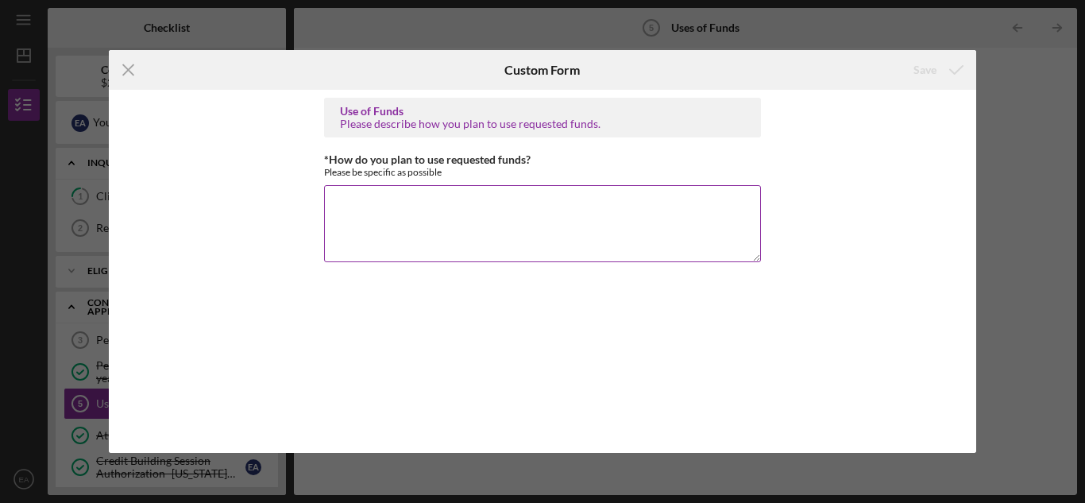
click at [356, 203] on textarea "*How do you plan to use requested funds?" at bounding box center [542, 223] width 437 height 76
click at [341, 207] on textarea "*How do you plan to use requested funds?" at bounding box center [542, 223] width 437 height 76
click at [543, 206] on textarea "To purchase a vehicle, because mind NissanMurano" at bounding box center [542, 223] width 437 height 76
click at [525, 206] on textarea "To purchase a vehicle, because mind NissanMurano" at bounding box center [542, 223] width 437 height 76
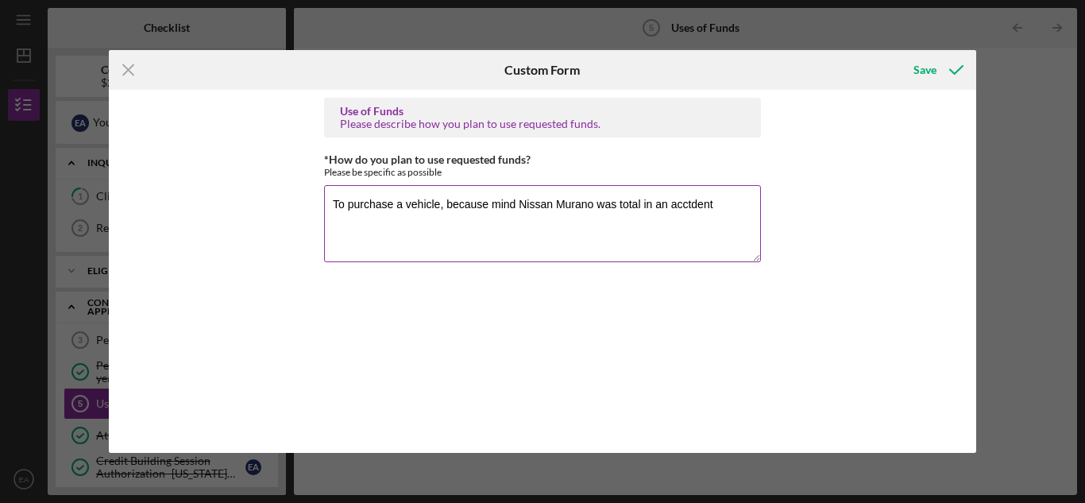
click at [686, 209] on textarea "To purchase a vehicle, because mind Nissan Murano was total in an acctdent" at bounding box center [542, 223] width 437 height 76
click at [676, 204] on textarea "To purchase a vehicle, because mind Nissan Murano was total in an acctdent" at bounding box center [542, 223] width 437 height 76
type textarea "To purchase a vehicle, because mind Nissan Murano was total in an accident"
click at [133, 70] on icon "Icon/Menu Close" at bounding box center [129, 70] width 40 height 40
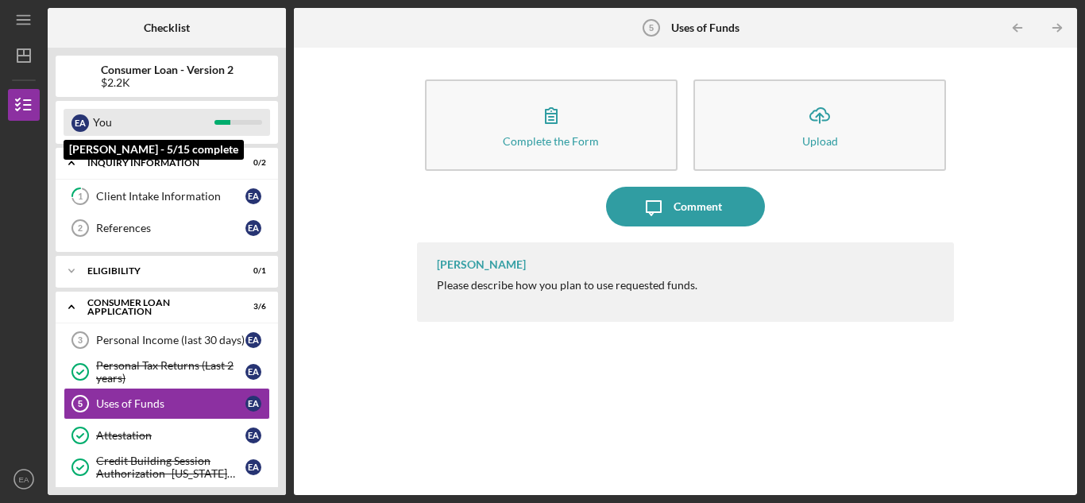
click at [118, 122] on div "You" at bounding box center [154, 122] width 122 height 27
click at [75, 122] on div "E A" at bounding box center [79, 122] width 17 height 17
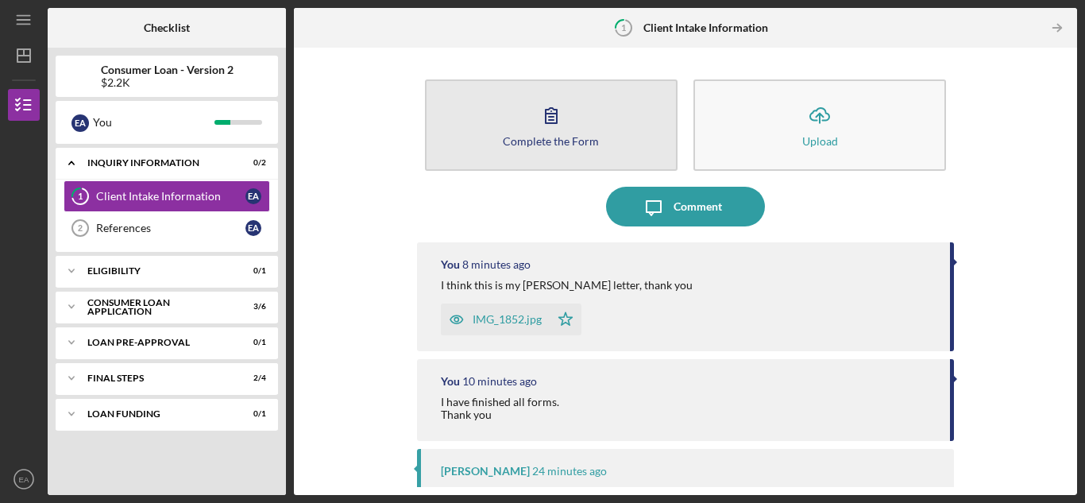
click at [569, 139] on div "Complete the Form" at bounding box center [551, 141] width 96 height 12
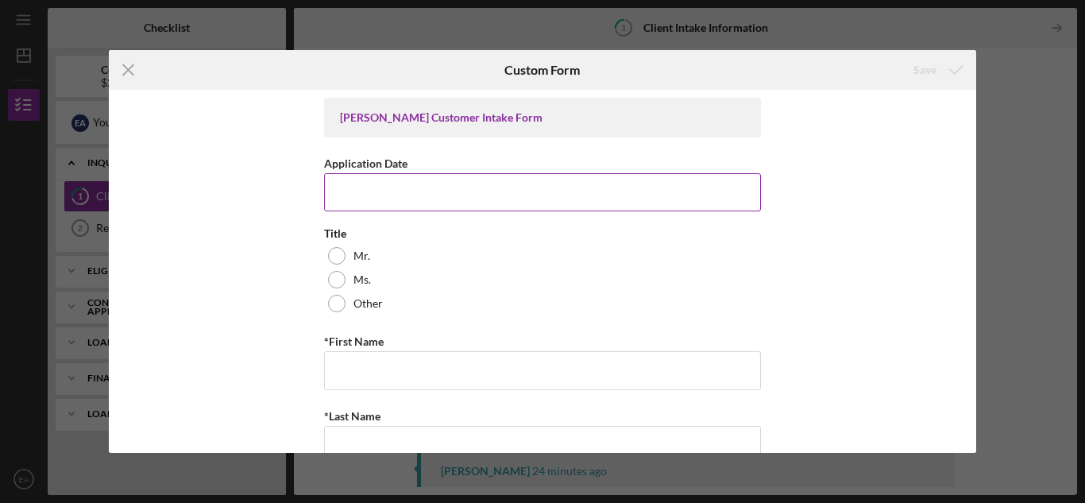
click at [371, 196] on input "Application Date" at bounding box center [542, 192] width 437 height 38
type input "09/16/2025"
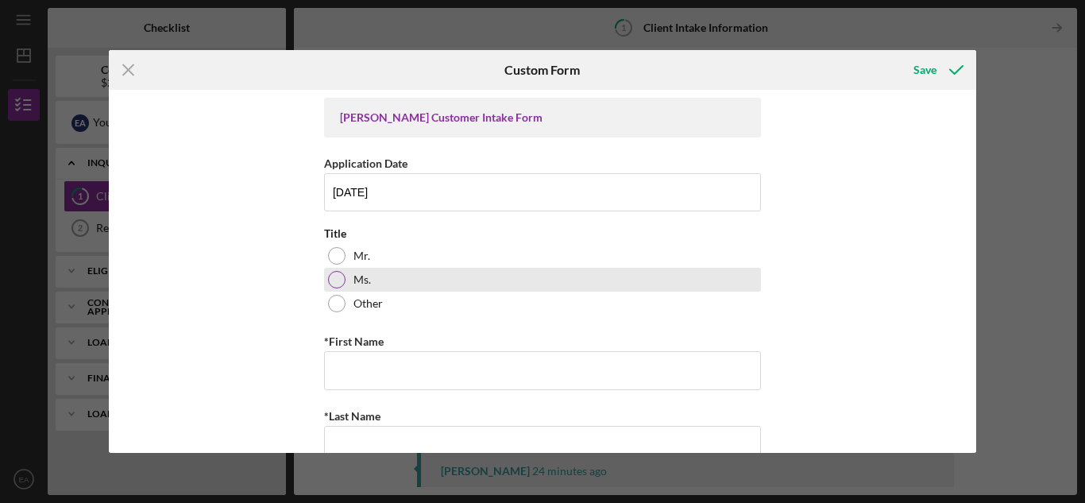
click at [330, 278] on div at bounding box center [336, 279] width 17 height 17
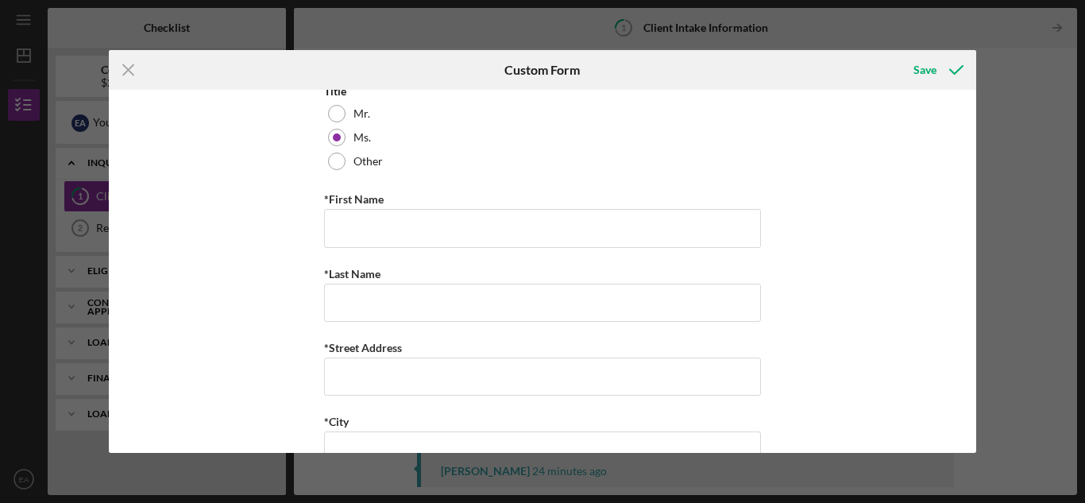
scroll to position [159, 0]
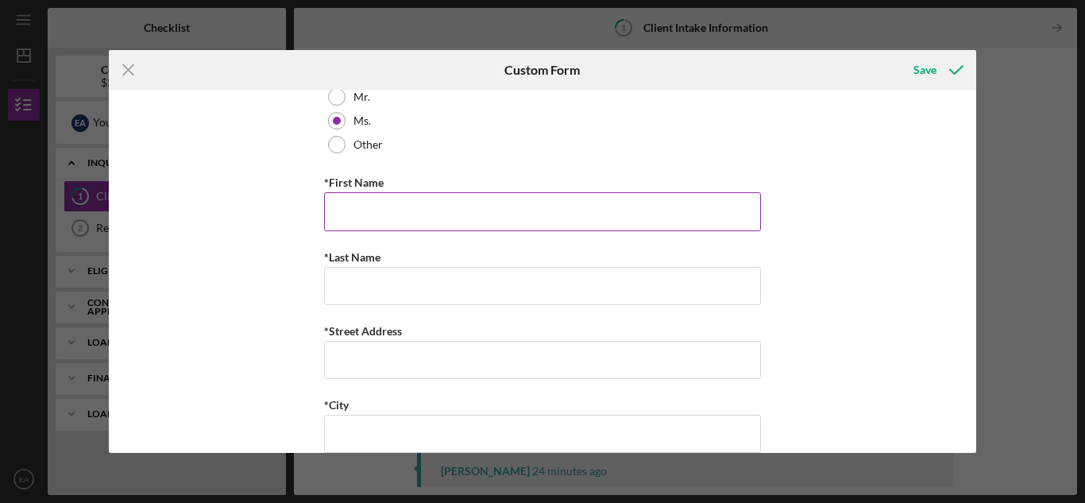
click at [346, 218] on input "*First Name" at bounding box center [542, 211] width 437 height 38
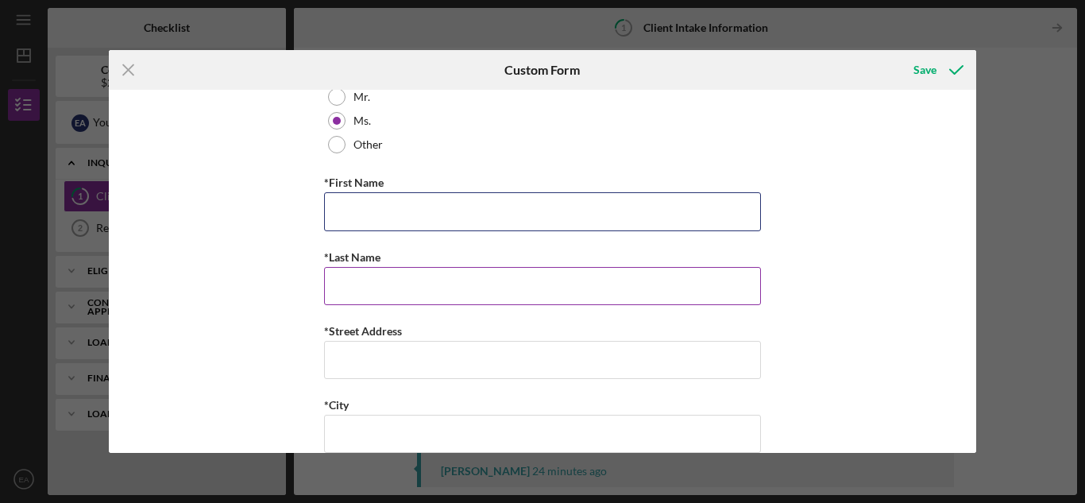
type input "Ester"
type input "Ayers"
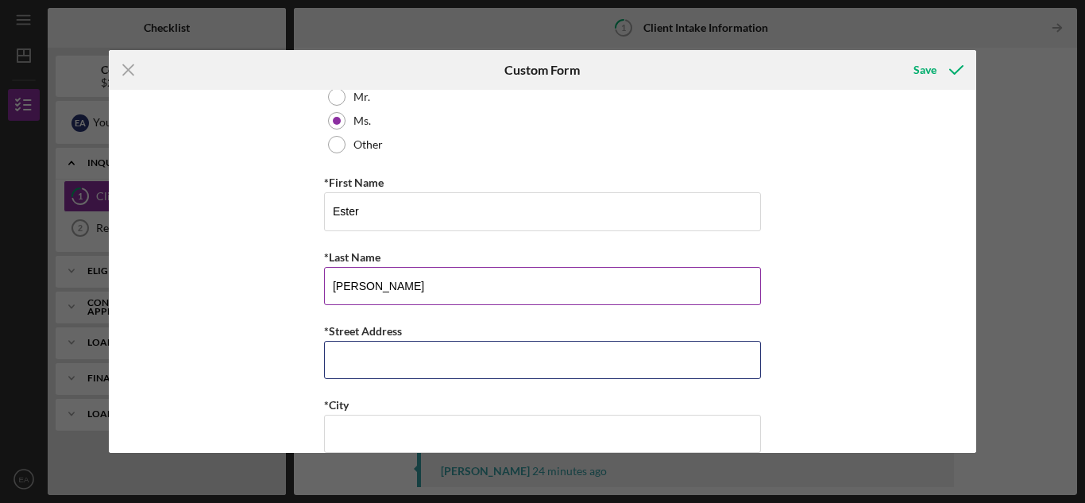
type input "1524 Hobson Dr."
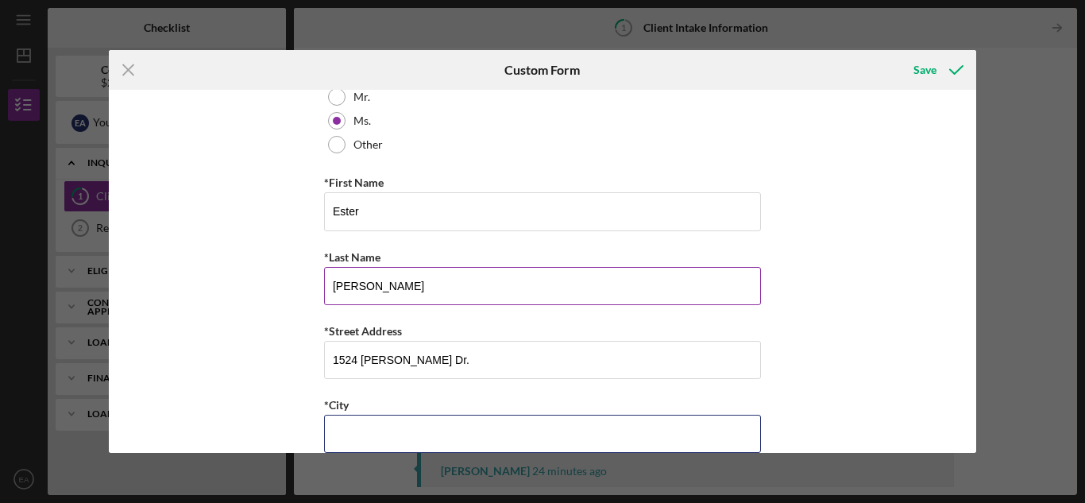
type input "Rantoul"
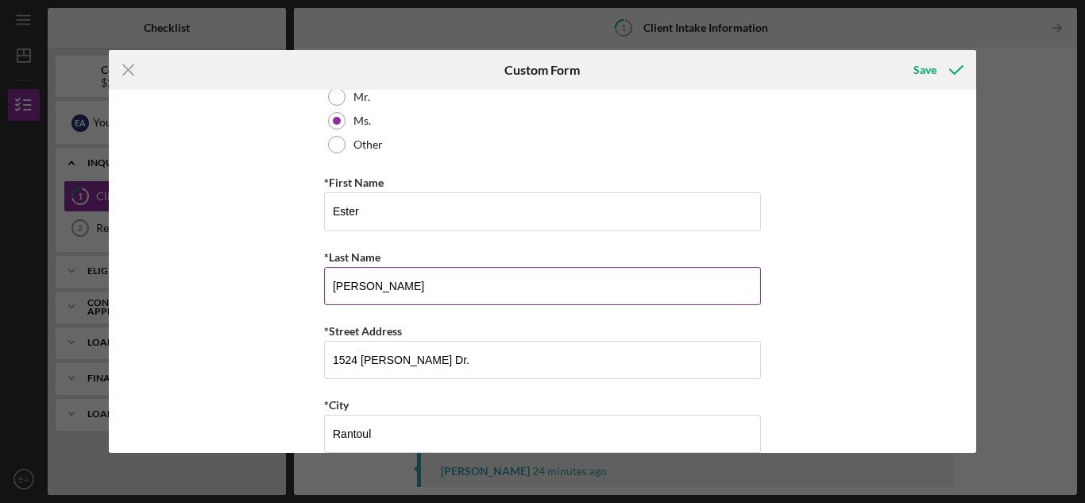
type input "Illinois"
type input "61,866"
type input "Illinois"
type input "(217) 714-3465"
type input "ltayers1@gmail.com"
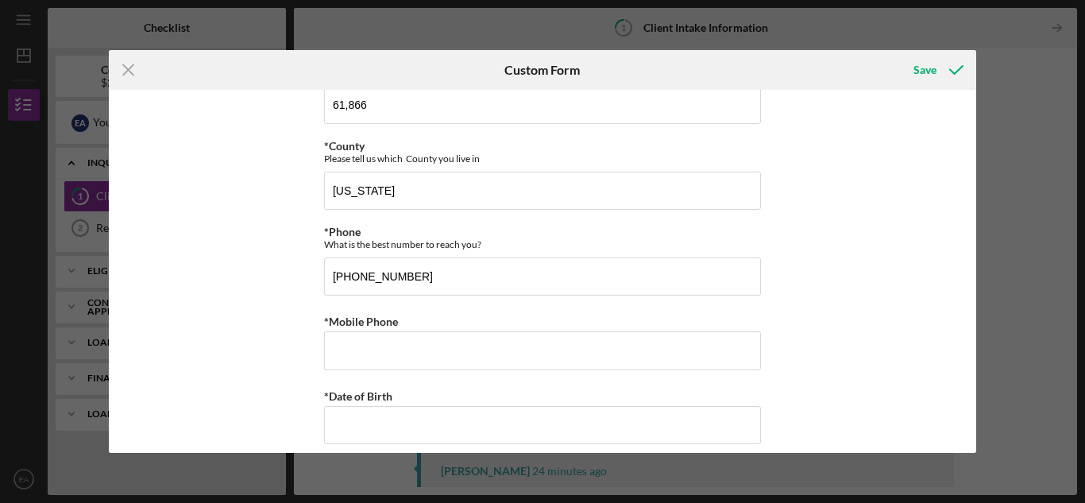
scroll to position [715, 0]
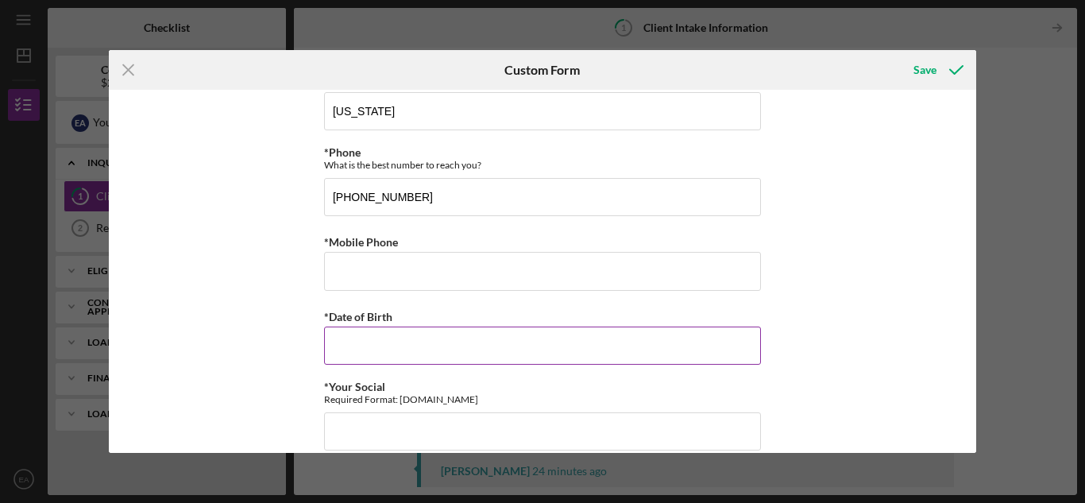
click at [358, 330] on input "*Date of Birth" at bounding box center [542, 345] width 437 height 38
type input "04 29 1956"
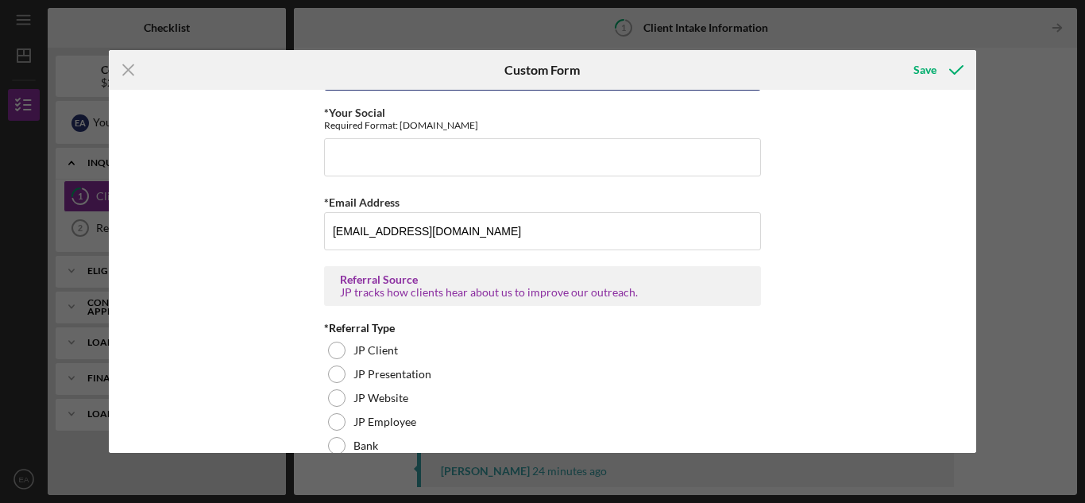
scroll to position [1033, 0]
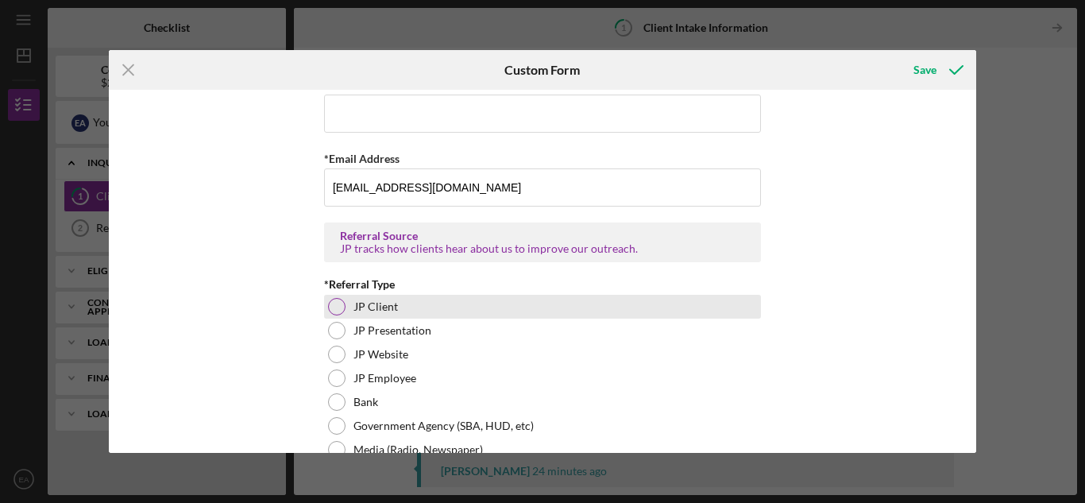
click at [329, 314] on div at bounding box center [336, 306] width 17 height 17
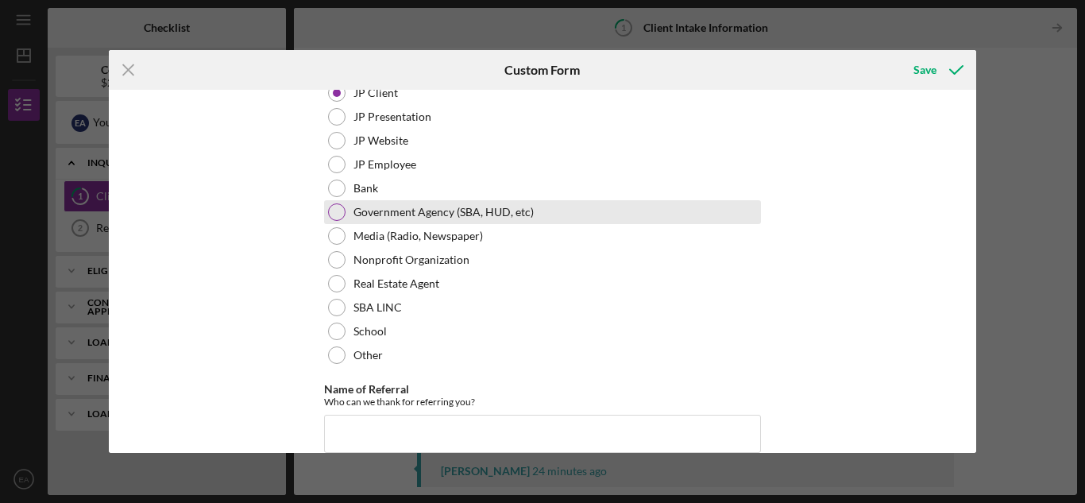
scroll to position [1270, 0]
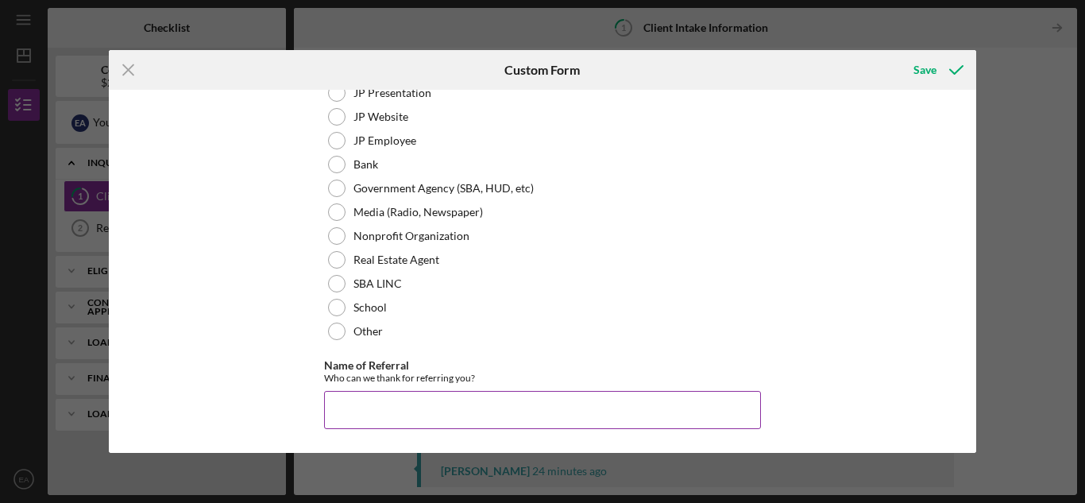
click at [342, 420] on input "Name of Referral" at bounding box center [542, 410] width 437 height 38
click at [351, 406] on input "Name of Referral" at bounding box center [542, 410] width 437 height 38
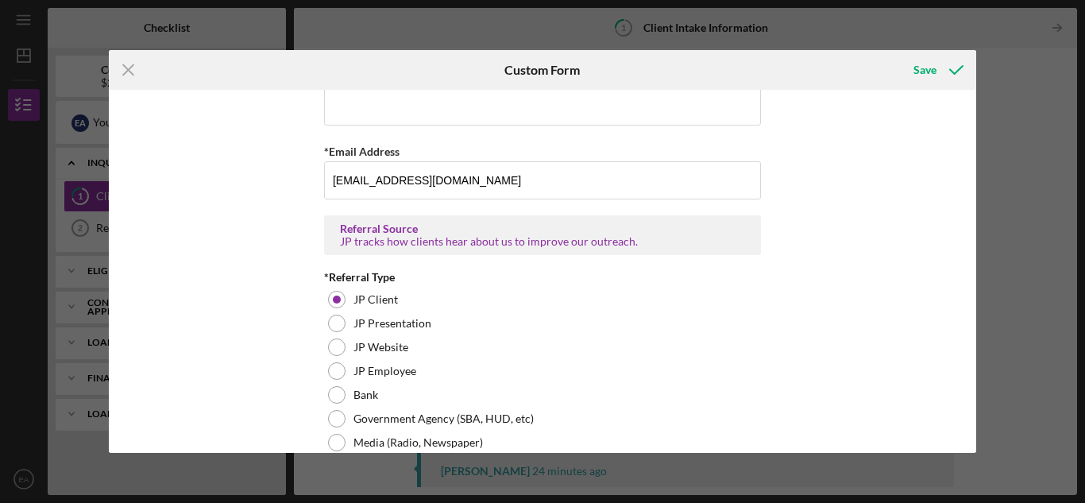
scroll to position [952, 0]
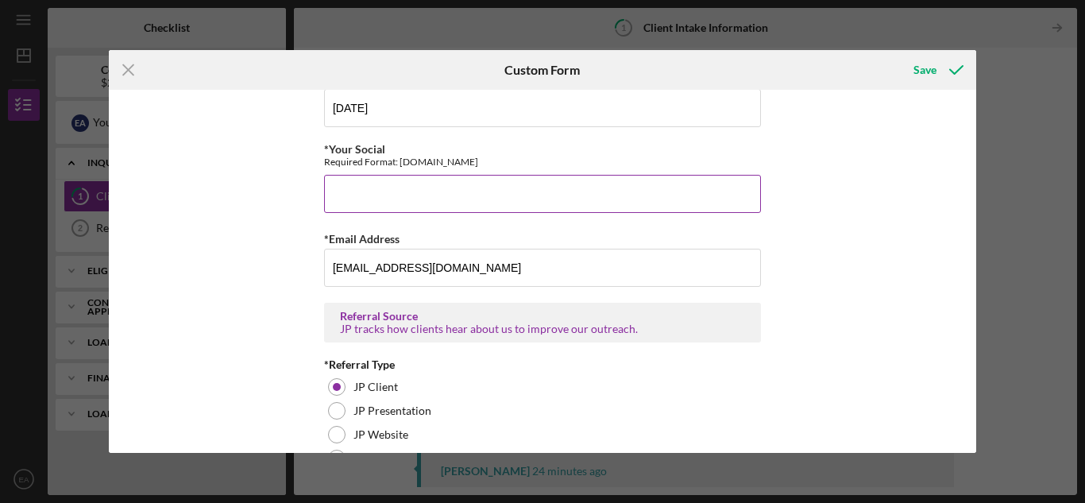
type input "internet"
click at [392, 195] on input "*Your Social" at bounding box center [542, 194] width 437 height 38
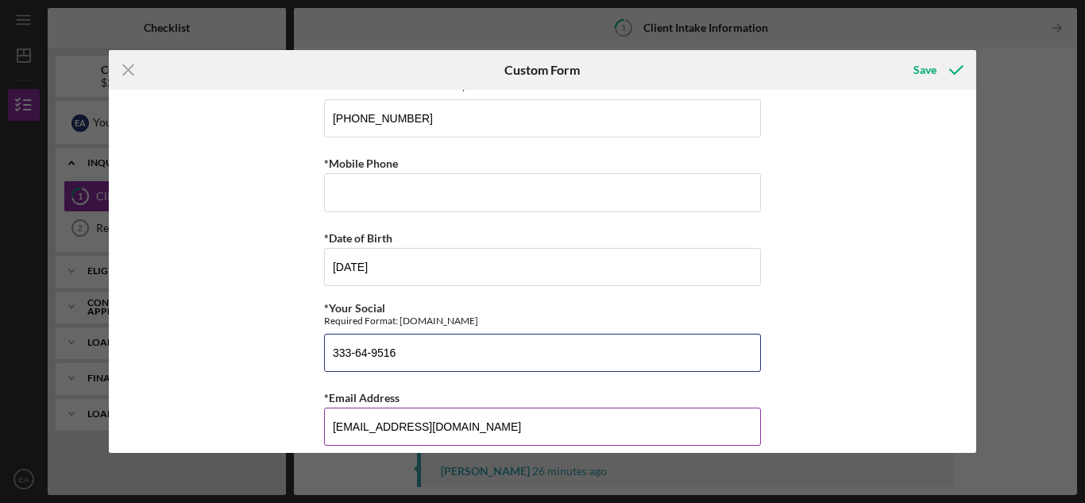
scroll to position [714, 0]
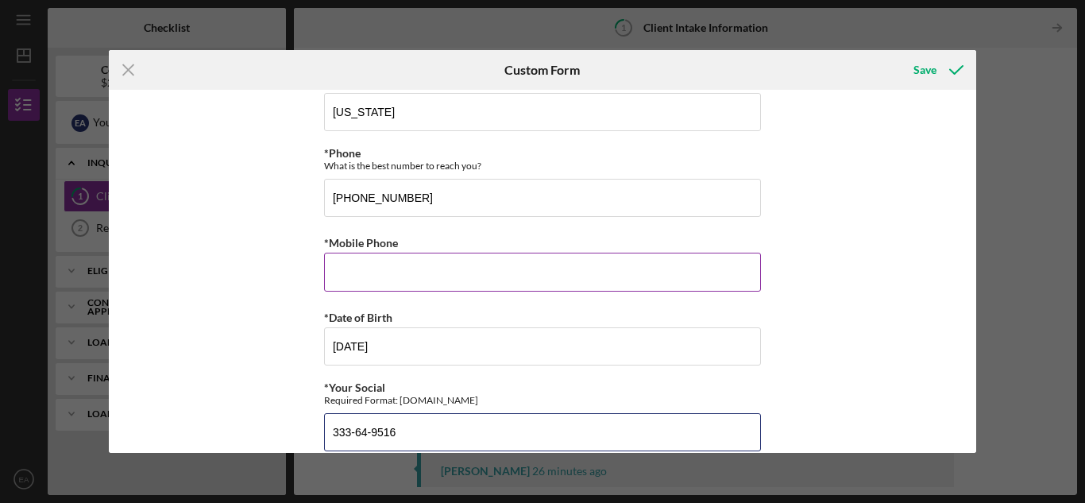
type input "333-64-9516"
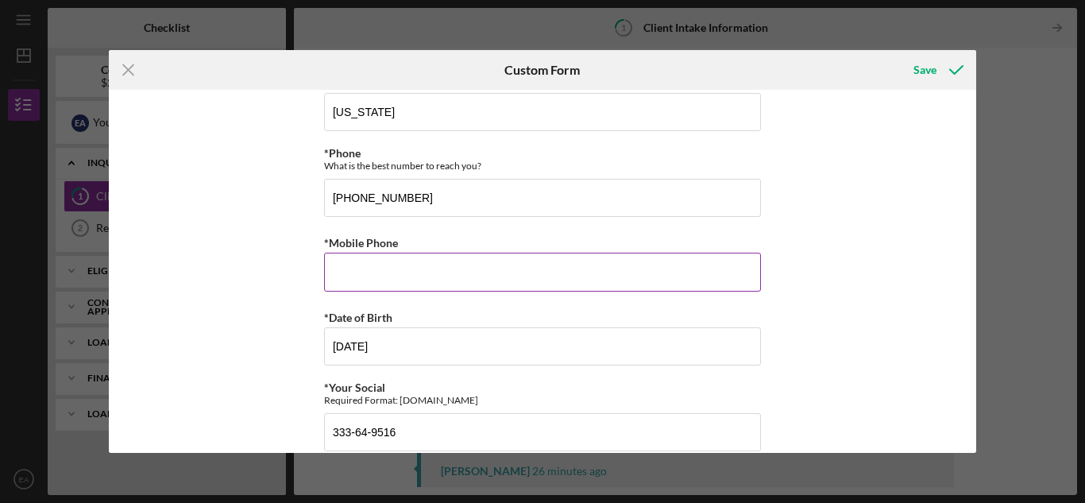
click at [384, 283] on input "*Mobile Phone" at bounding box center [542, 272] width 437 height 38
type input "(217) 714-3465"
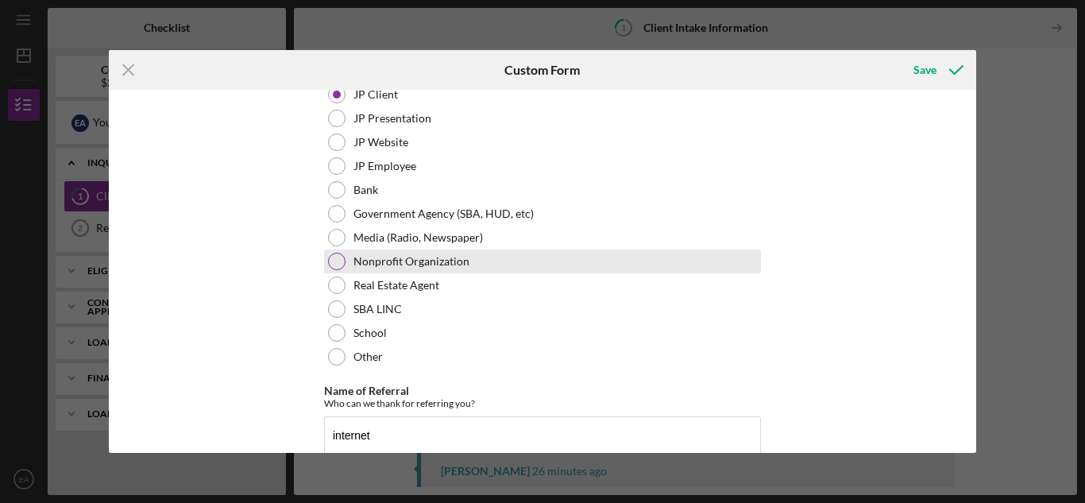
scroll to position [1270, 0]
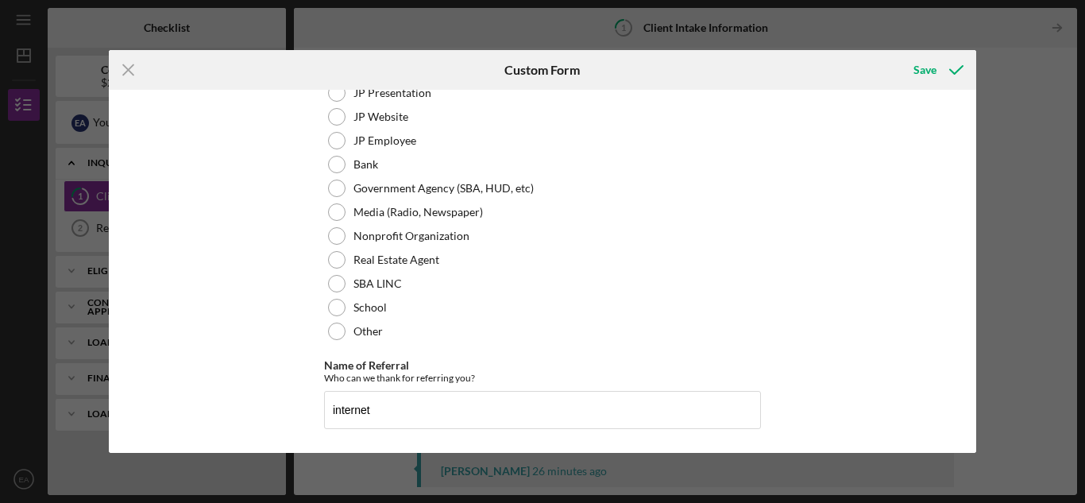
click at [134, 72] on icon "Icon/Menu Close" at bounding box center [129, 70] width 40 height 40
